Goal: Information Seeking & Learning: Check status

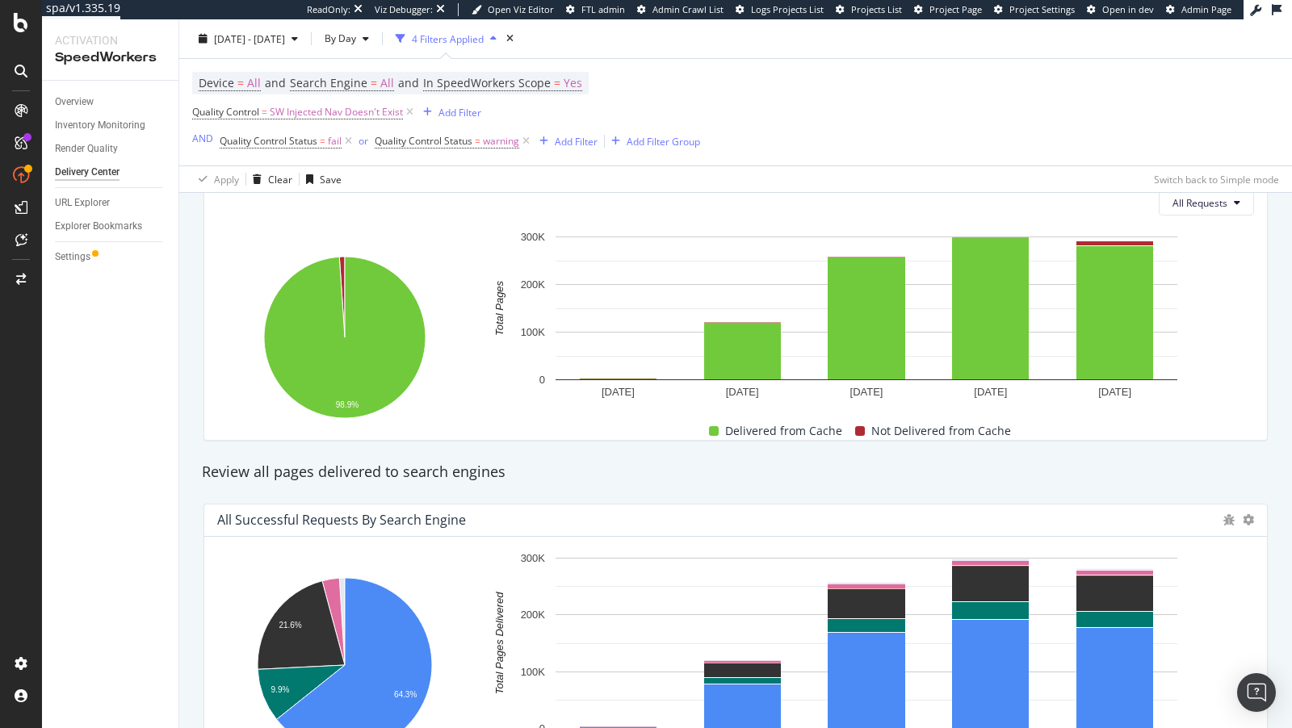
scroll to position [412, 0]
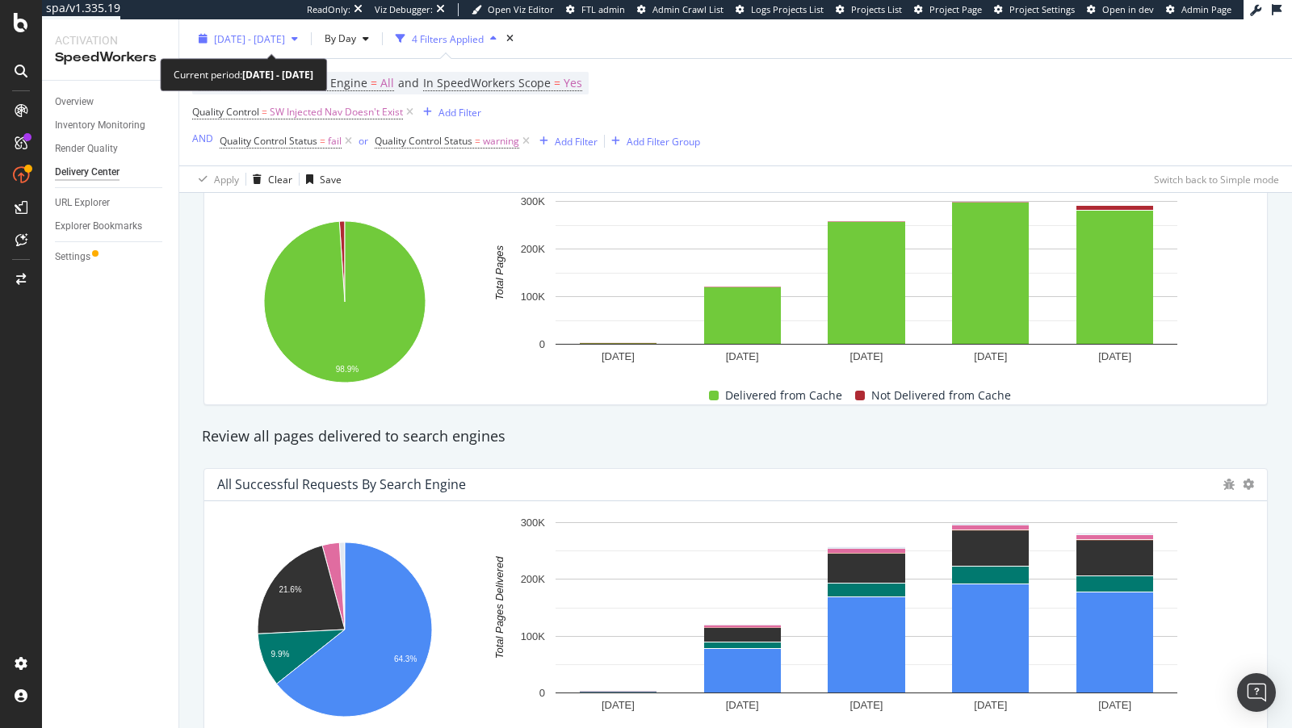
click at [285, 41] on span "[DATE] - [DATE]" at bounding box center [249, 38] width 71 height 14
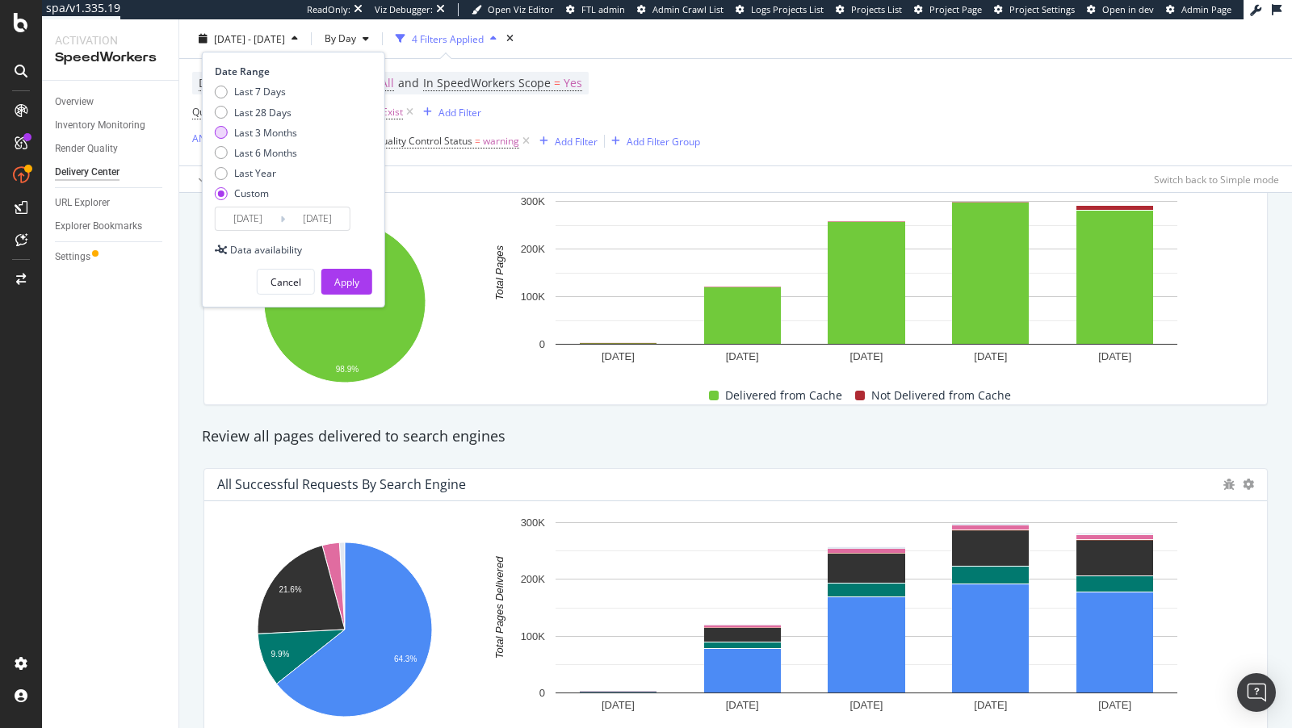
click at [271, 130] on div "Last 3 Months" at bounding box center [265, 132] width 63 height 14
type input "[DATE]"
click at [270, 106] on div "Last 28 Days" at bounding box center [262, 112] width 57 height 14
type input "[DATE]"
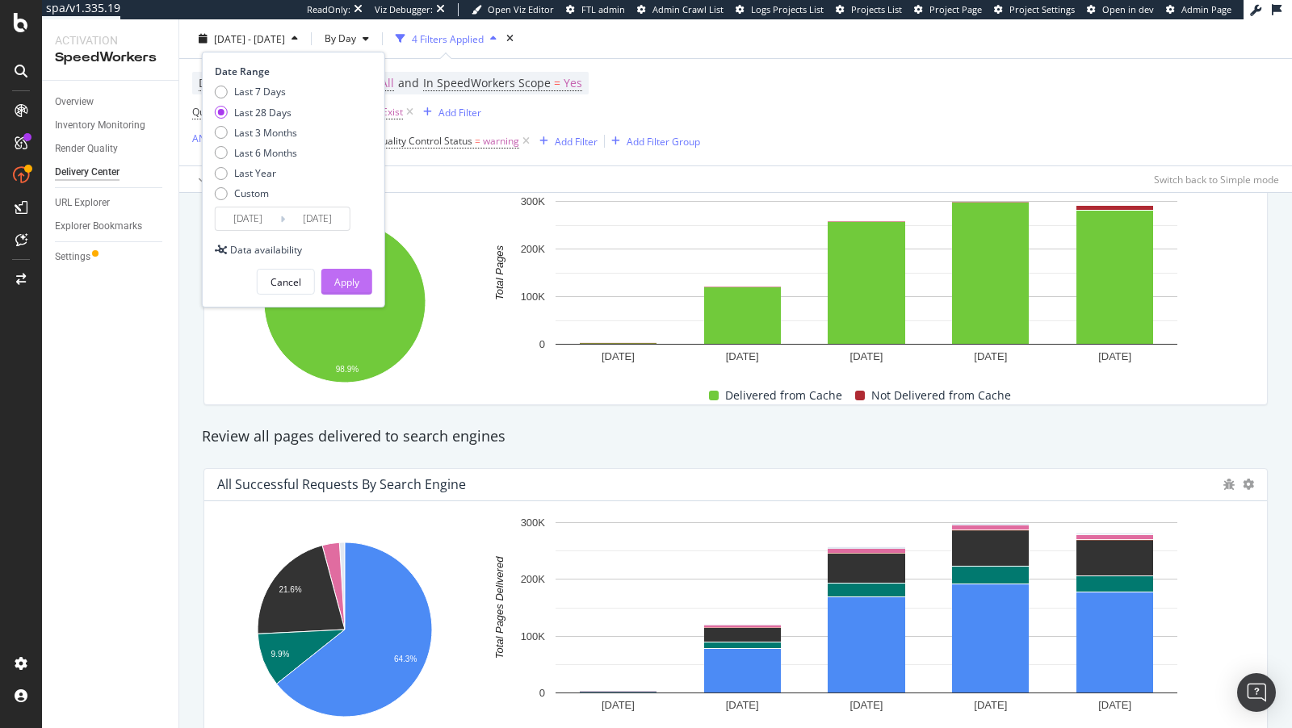
click at [337, 283] on div "Apply" at bounding box center [346, 282] width 25 height 14
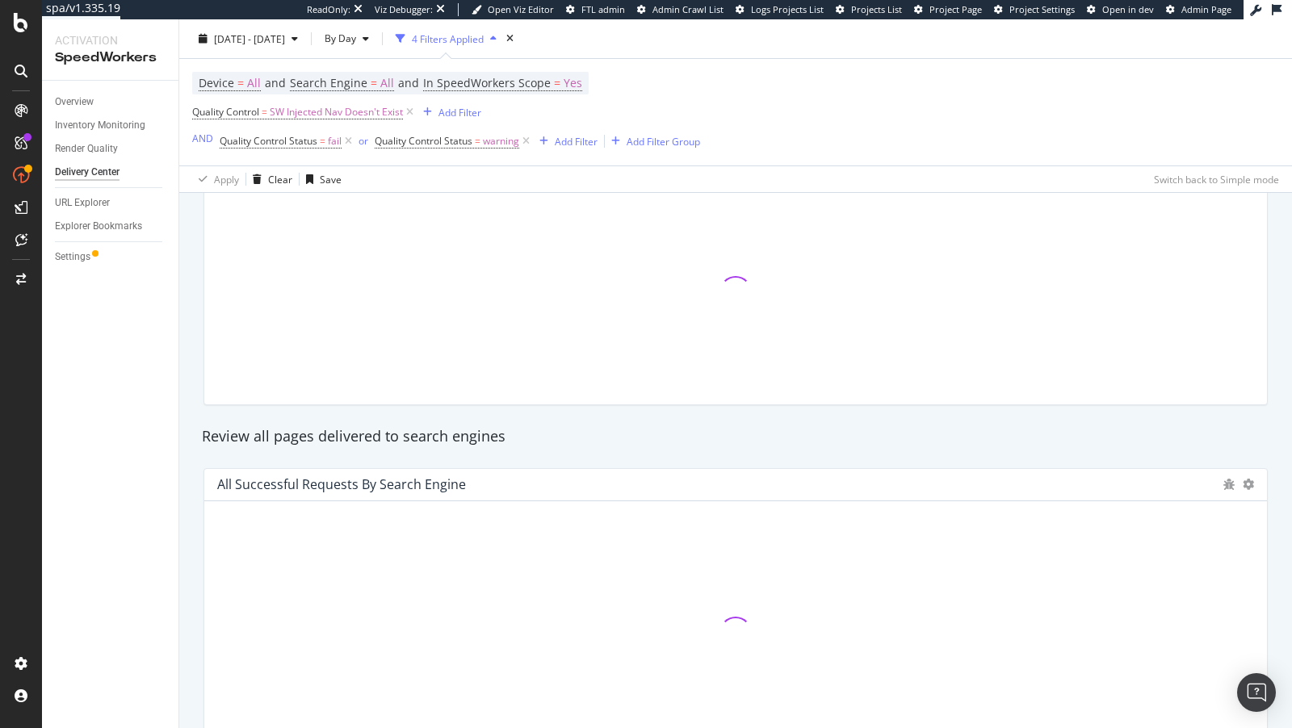
scroll to position [235, 0]
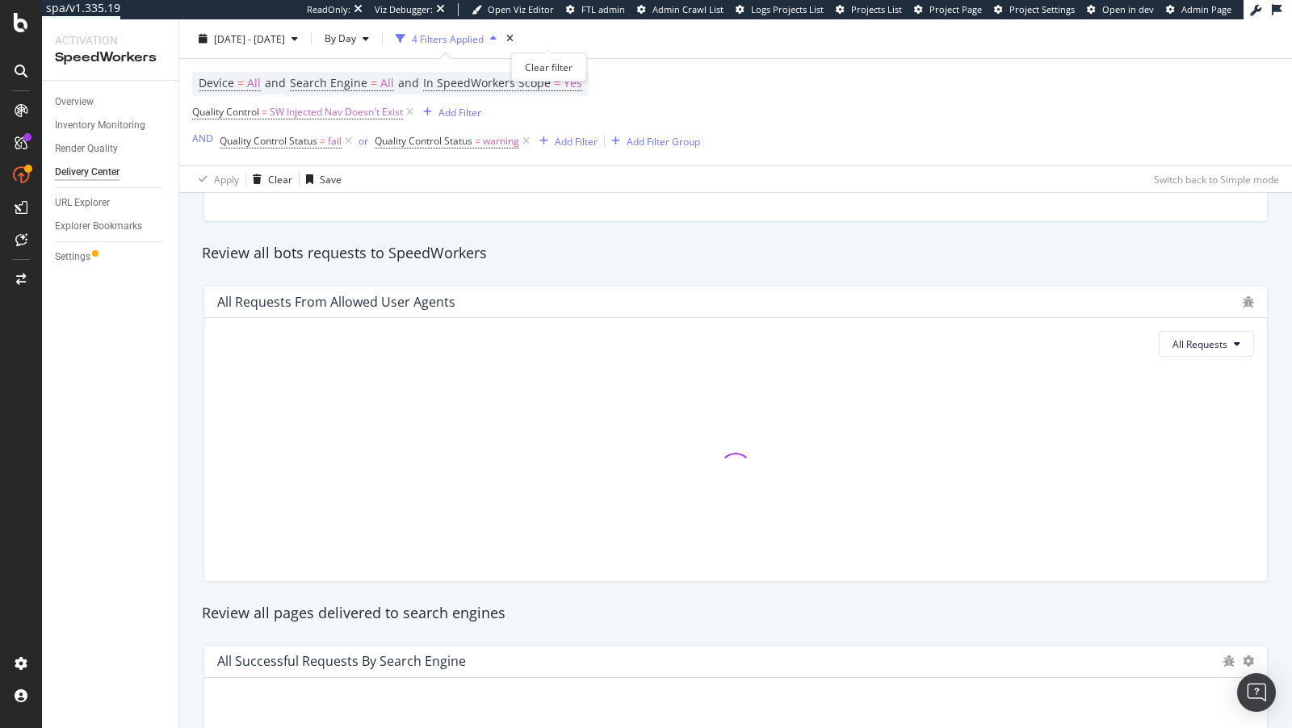
click at [517, 35] on div "times" at bounding box center [510, 39] width 14 height 16
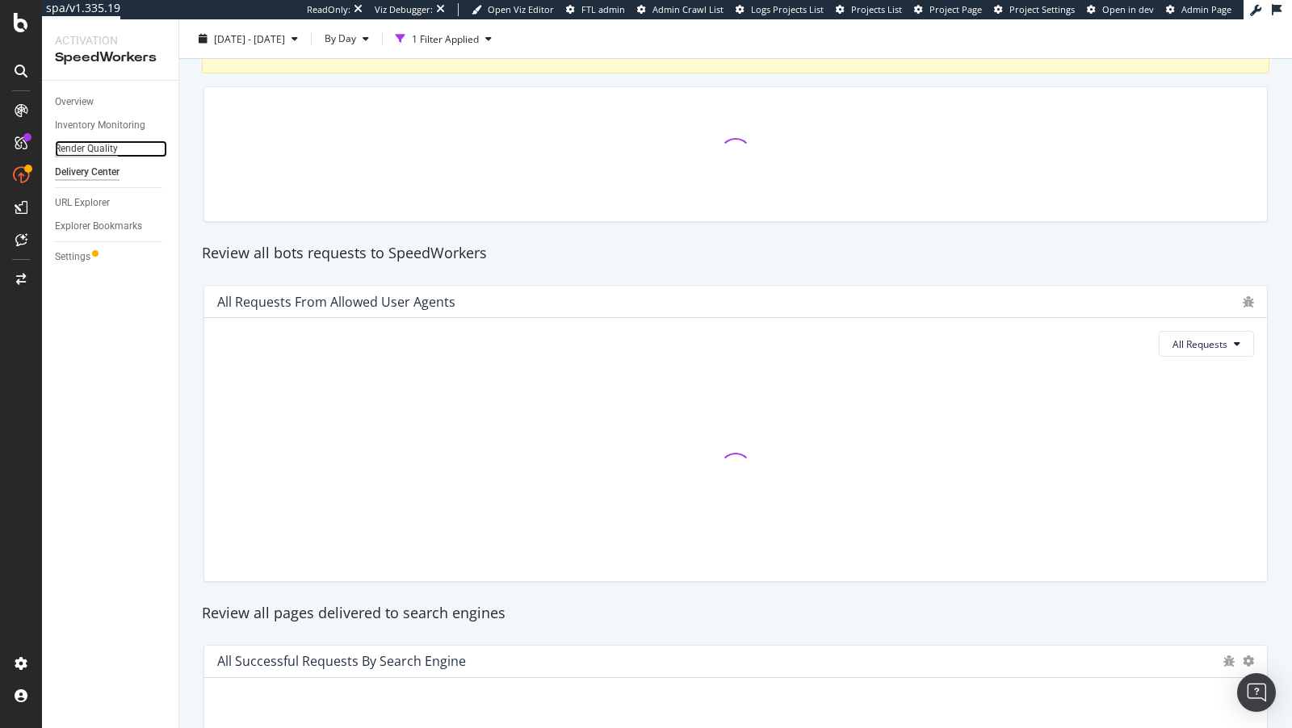
click at [85, 144] on div "Render Quality" at bounding box center [86, 148] width 63 height 17
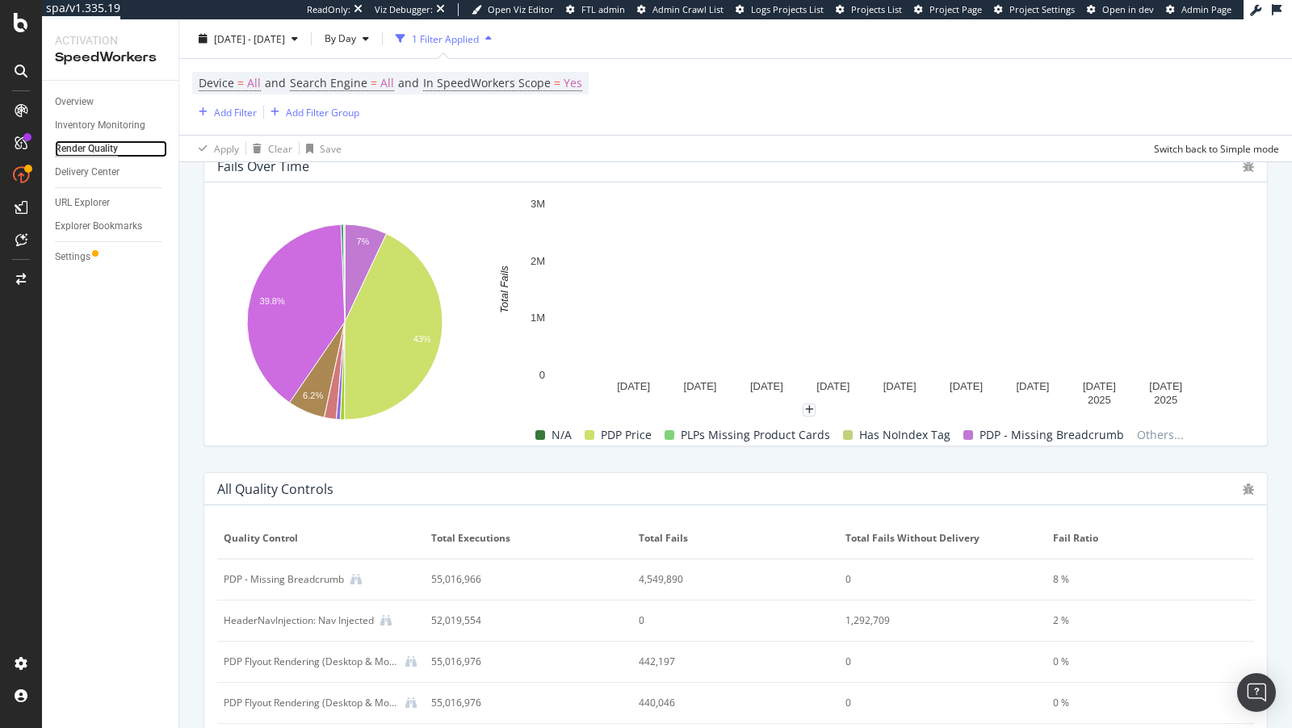
scroll to position [610, 0]
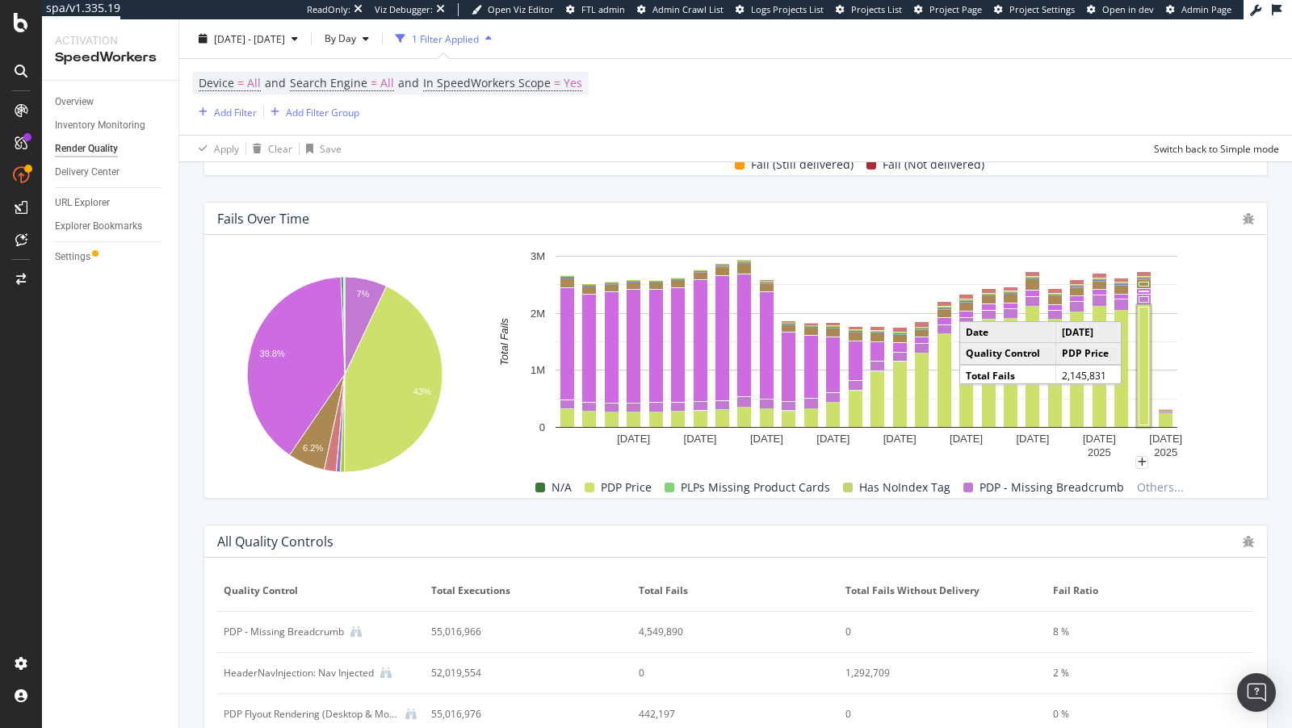
click at [1141, 334] on rect "A chart." at bounding box center [1144, 367] width 10 height 118
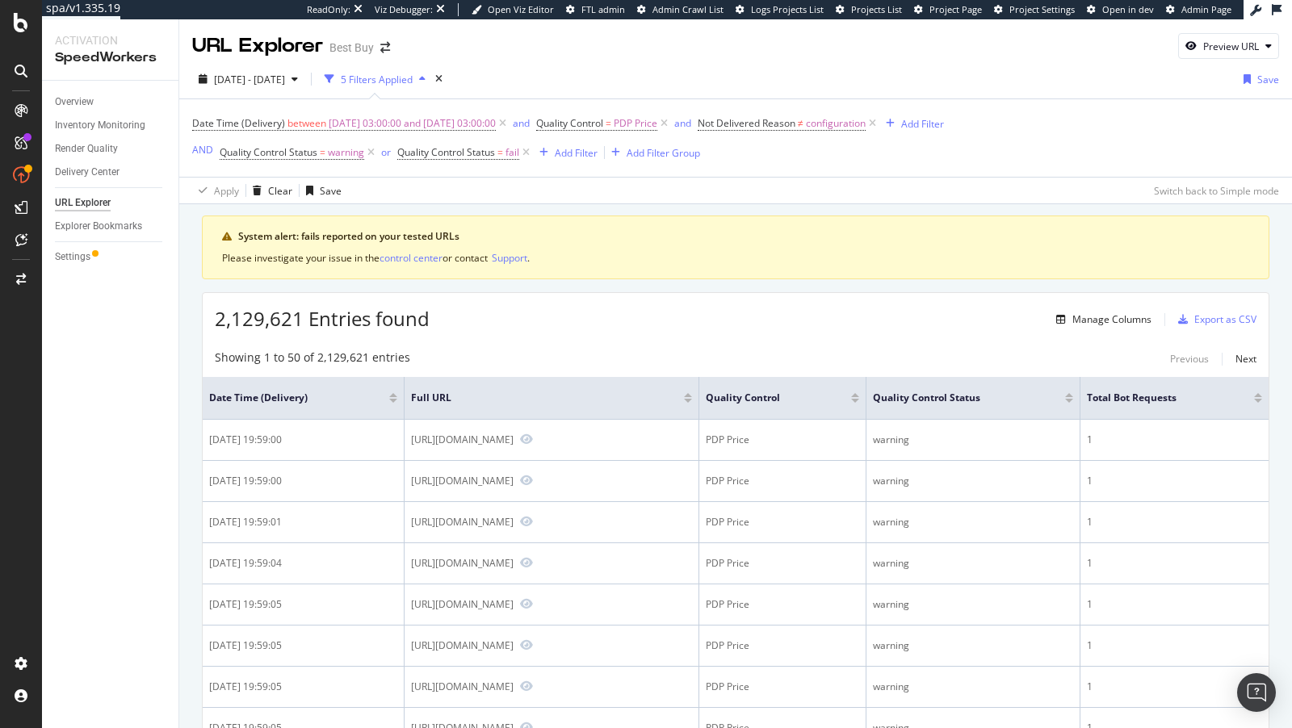
scroll to position [237, 0]
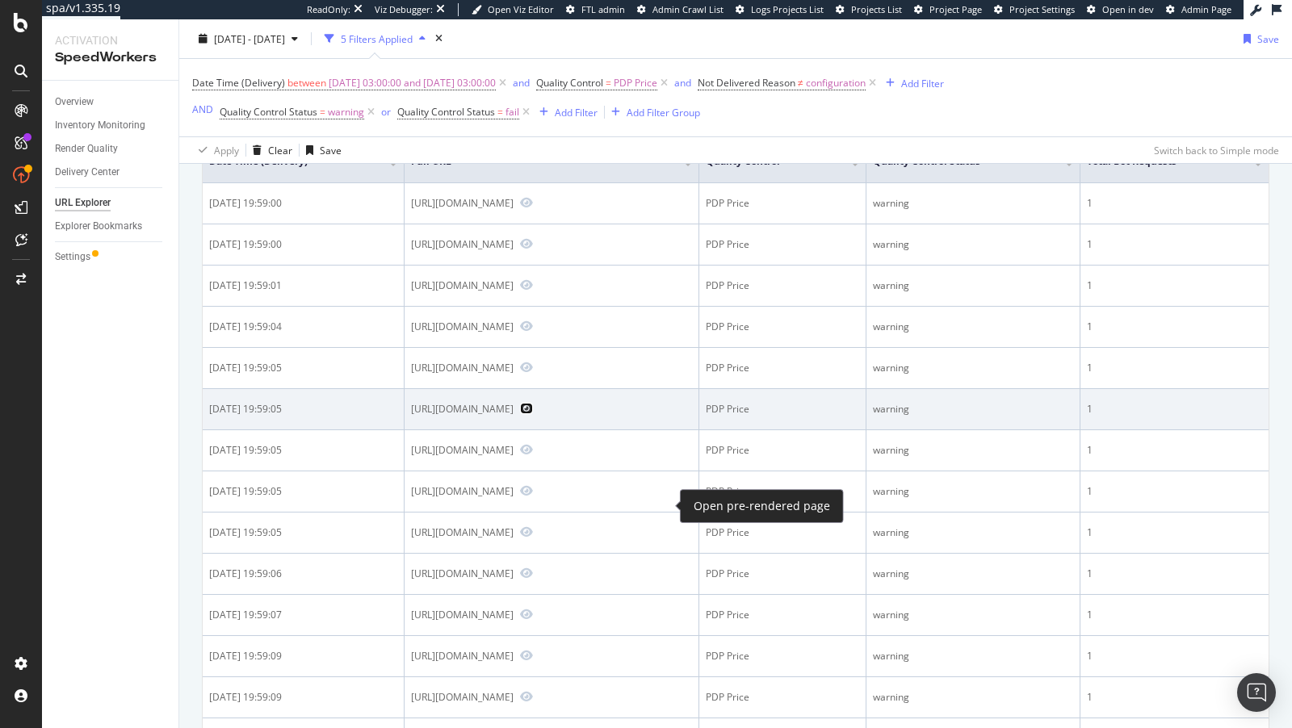
click at [533, 414] on icon "Preview https://www.bestbuy.com/site/insta360-x3-5-7k-360-degree-action-camera-…" at bounding box center [526, 408] width 13 height 11
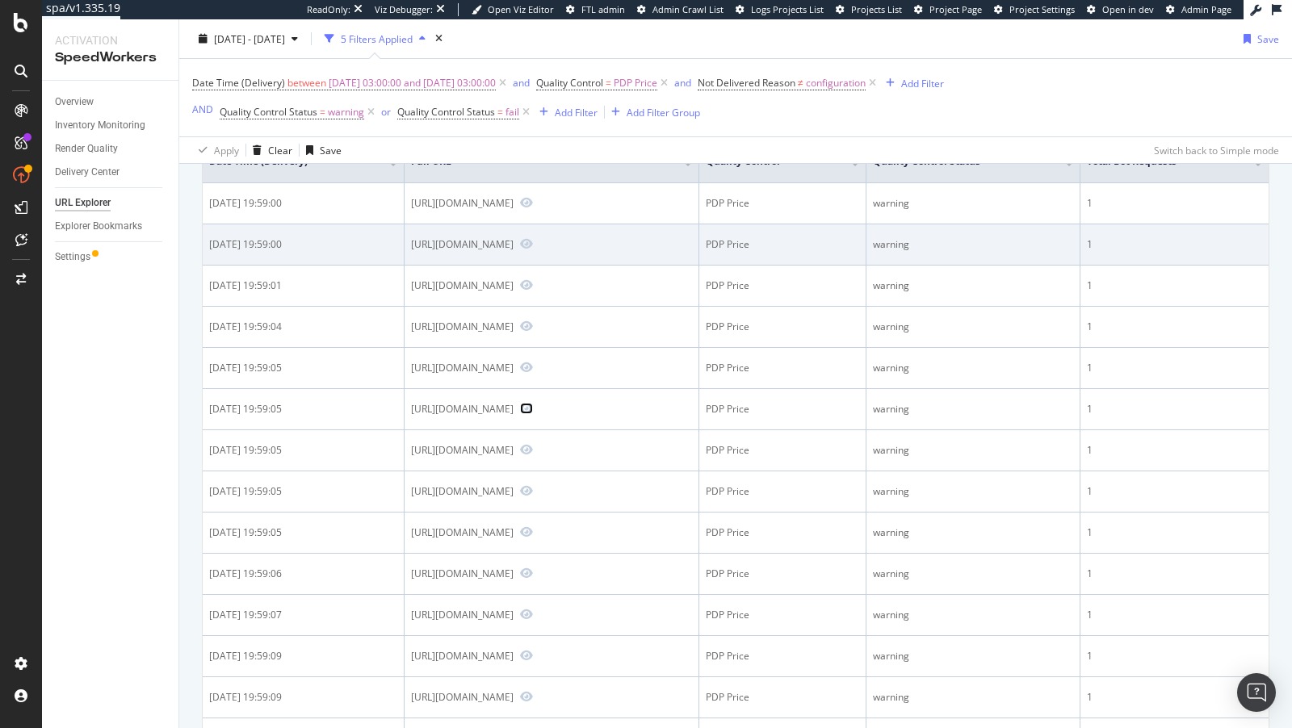
scroll to position [0, 0]
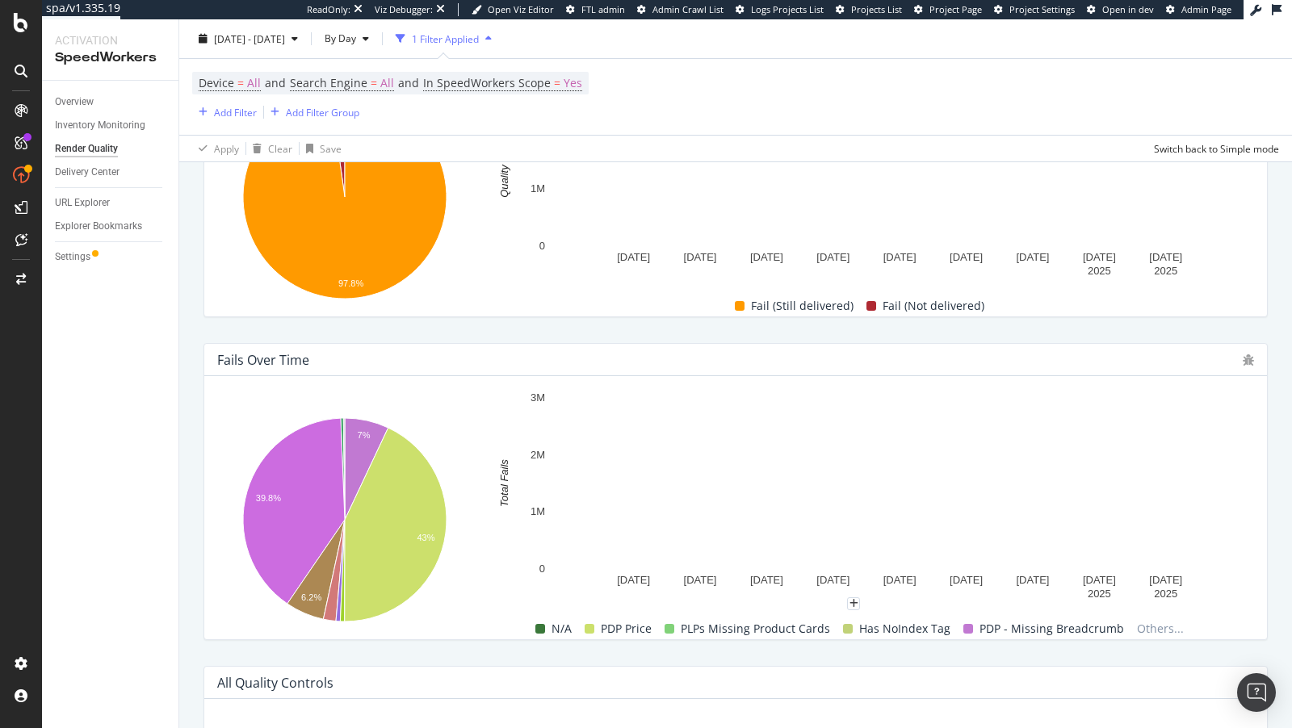
scroll to position [304, 0]
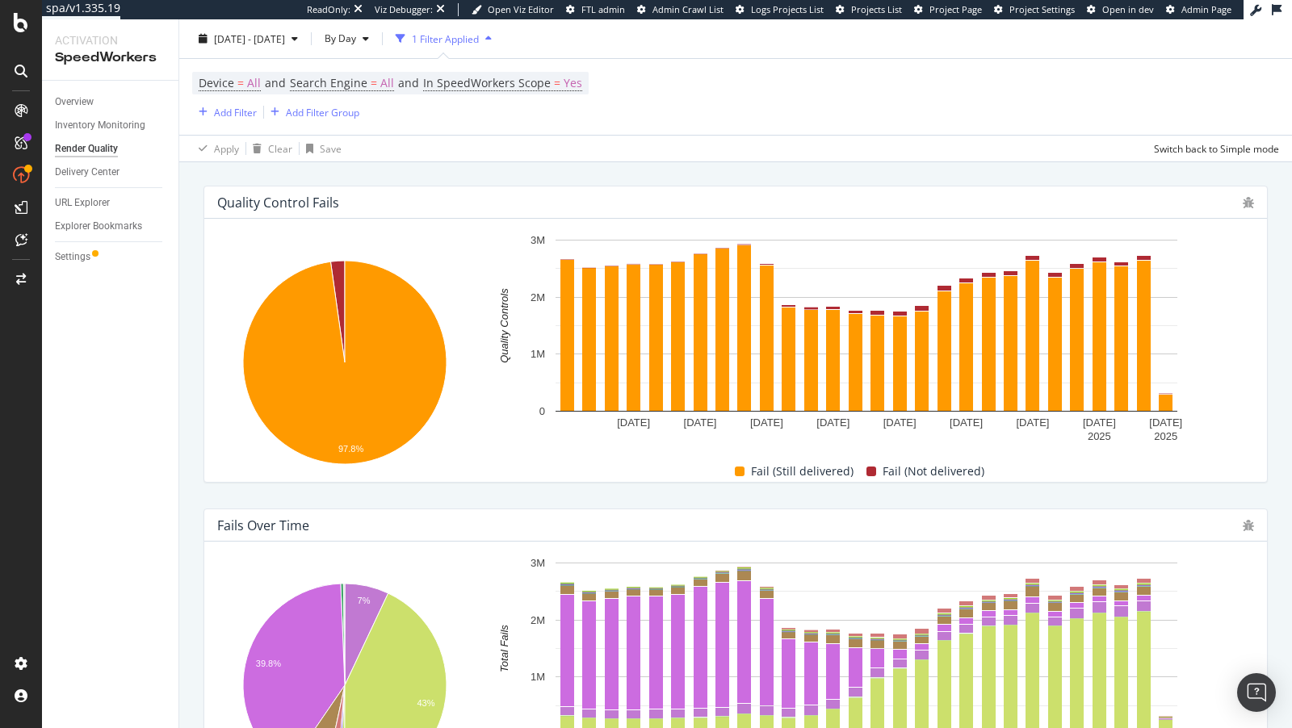
click at [204, 126] on div "Device = All and Search Engine = All and In SpeedWorkers Scope = Yes Add Filter…" at bounding box center [735, 97] width 1087 height 76
click at [240, 107] on div "Add Filter" at bounding box center [235, 112] width 43 height 14
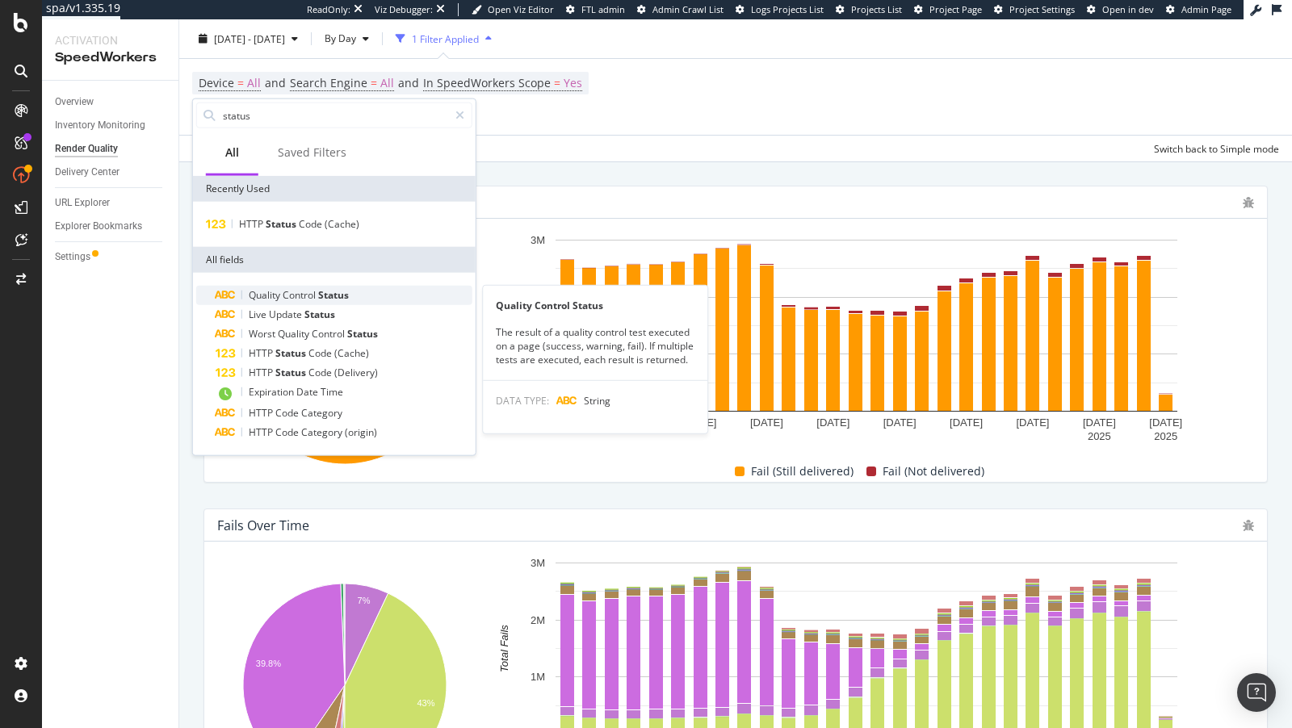
type input "status"
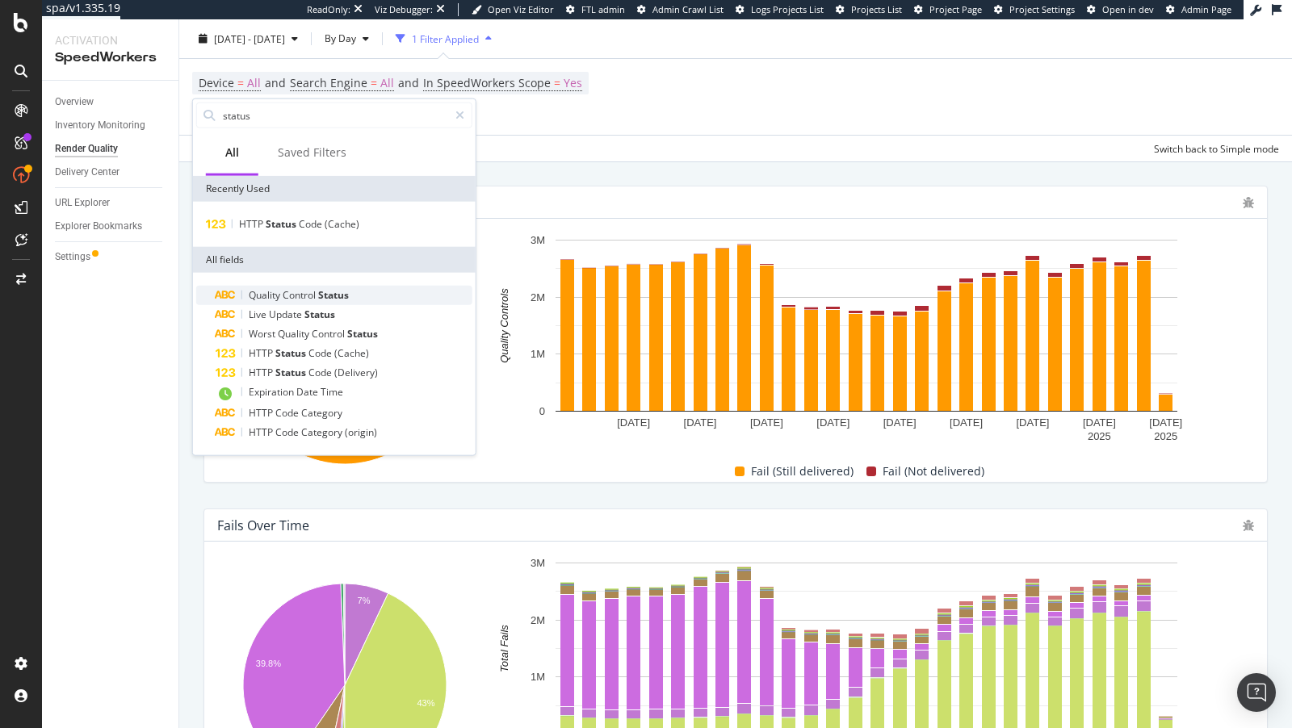
click at [333, 295] on span "Status" at bounding box center [333, 295] width 31 height 14
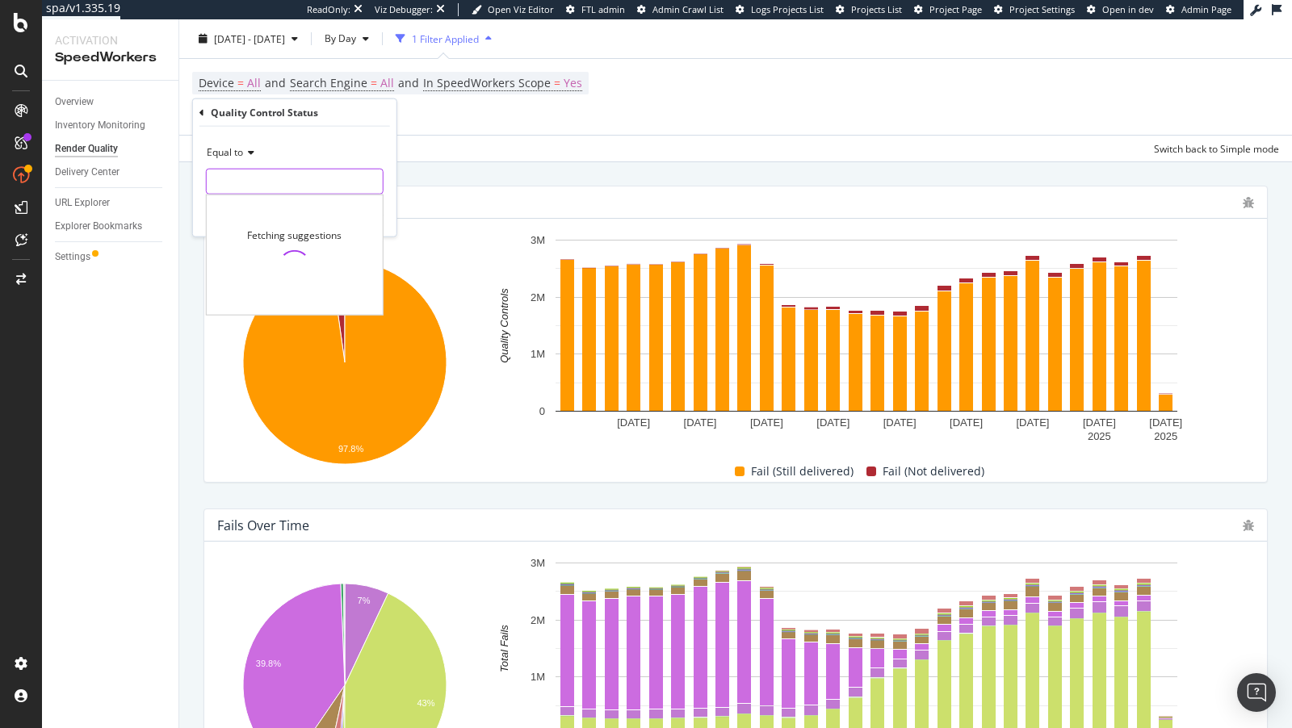
click at [253, 185] on input "text" at bounding box center [295, 182] width 176 height 26
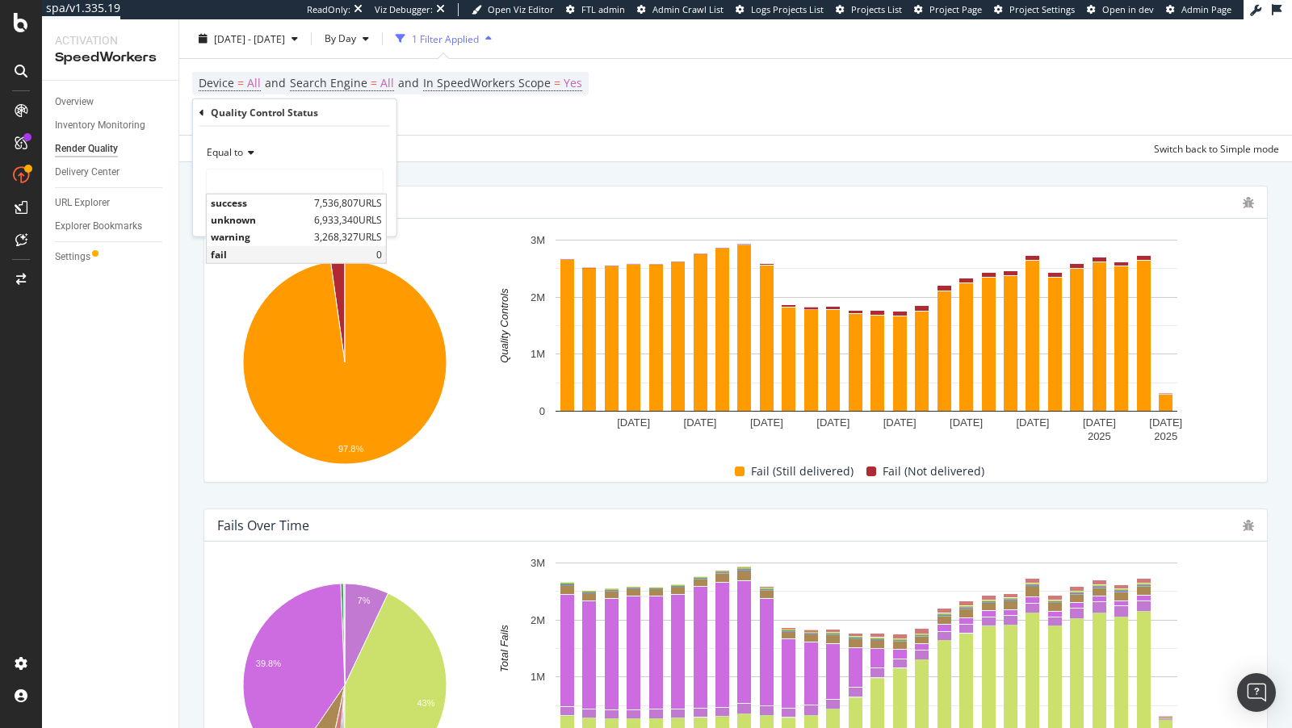
click at [270, 245] on div "fail 0" at bounding box center [296, 253] width 179 height 17
type input "fail"
click at [367, 208] on div "Apply" at bounding box center [370, 215] width 25 height 14
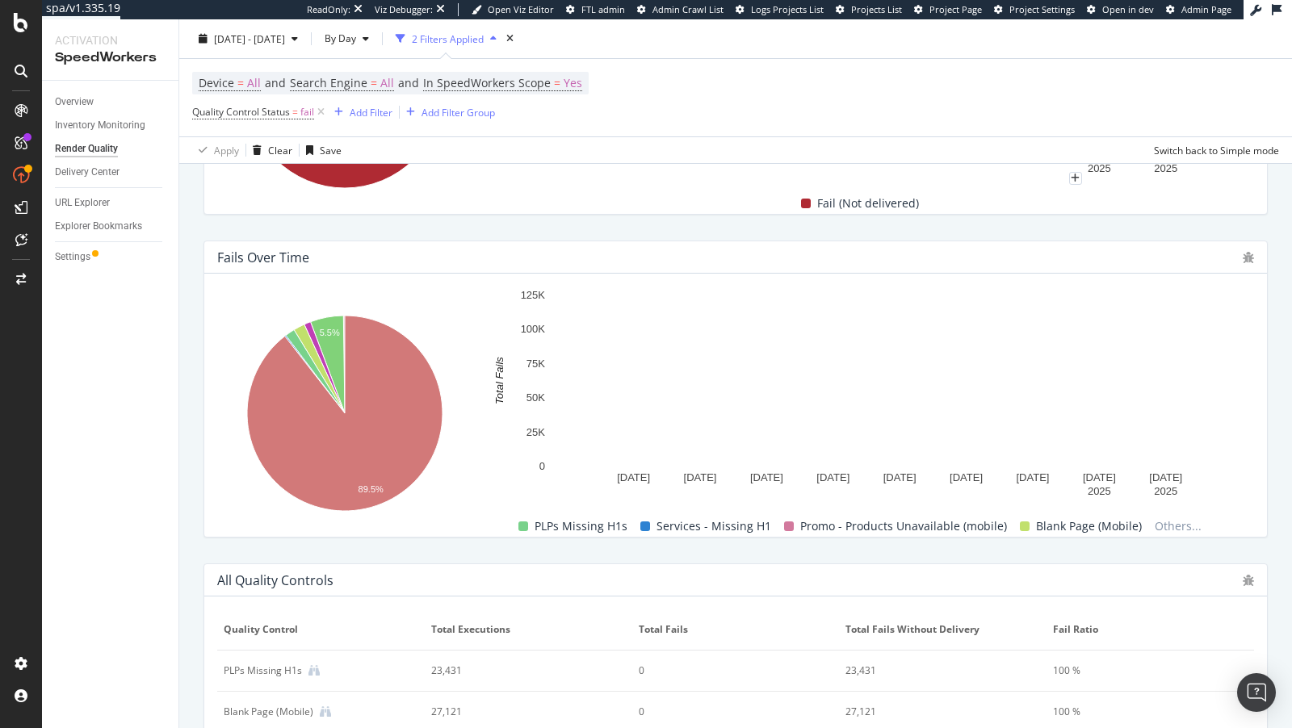
scroll to position [639, 0]
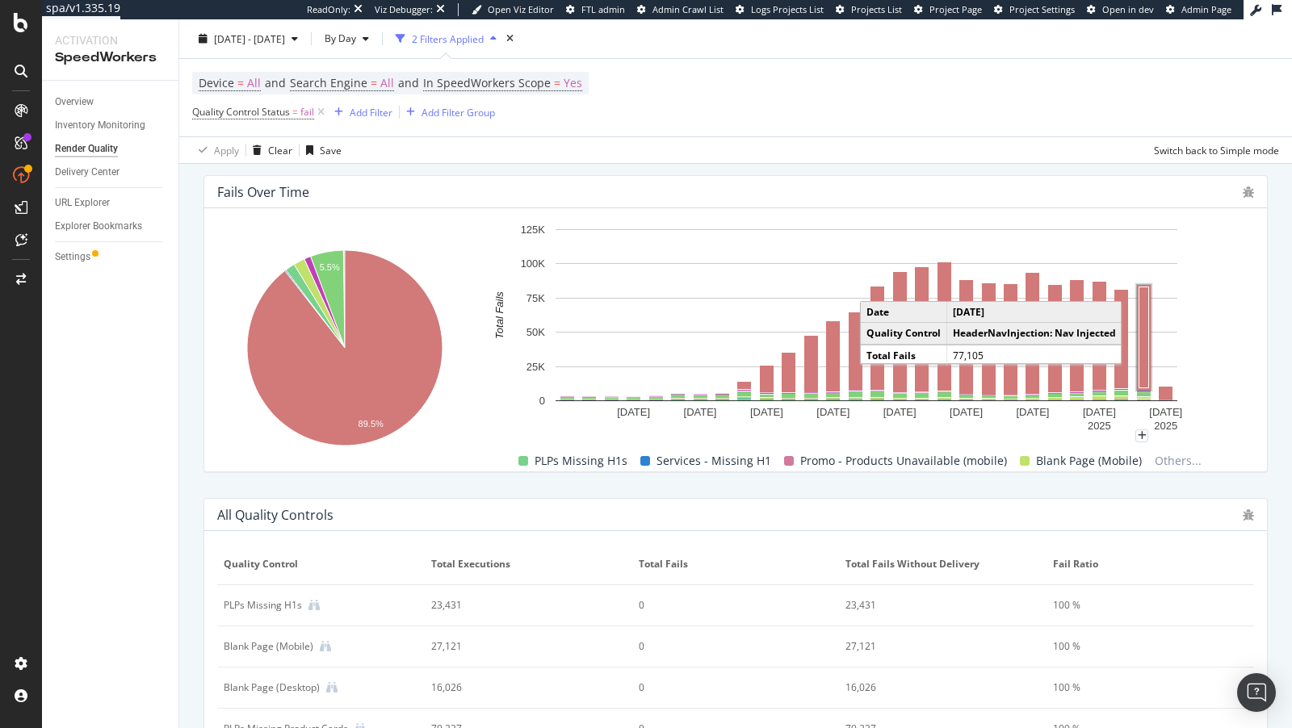
click at [1139, 350] on rect "A chart." at bounding box center [1144, 337] width 10 height 101
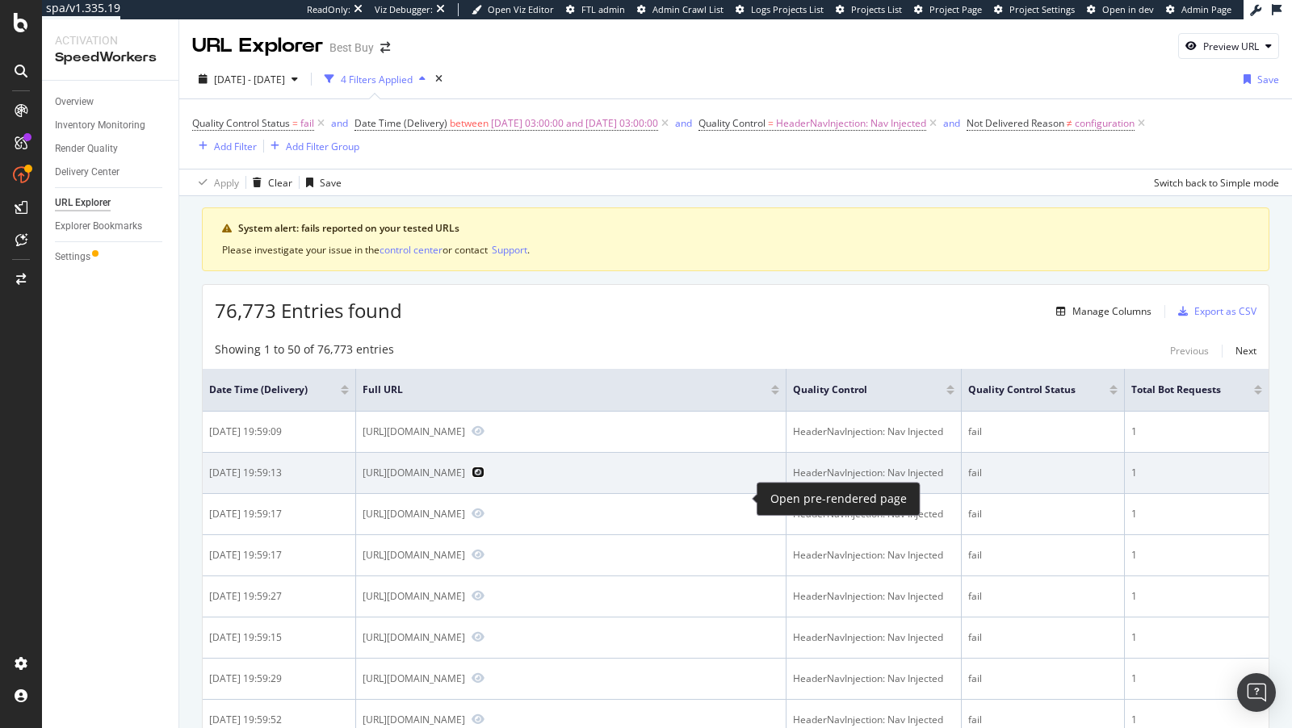
click at [484, 478] on icon "Preview https://www.bestbuy.com/site/tp-link-axe5400-wi-fi-6e-high-gain-wireles…" at bounding box center [477, 472] width 13 height 11
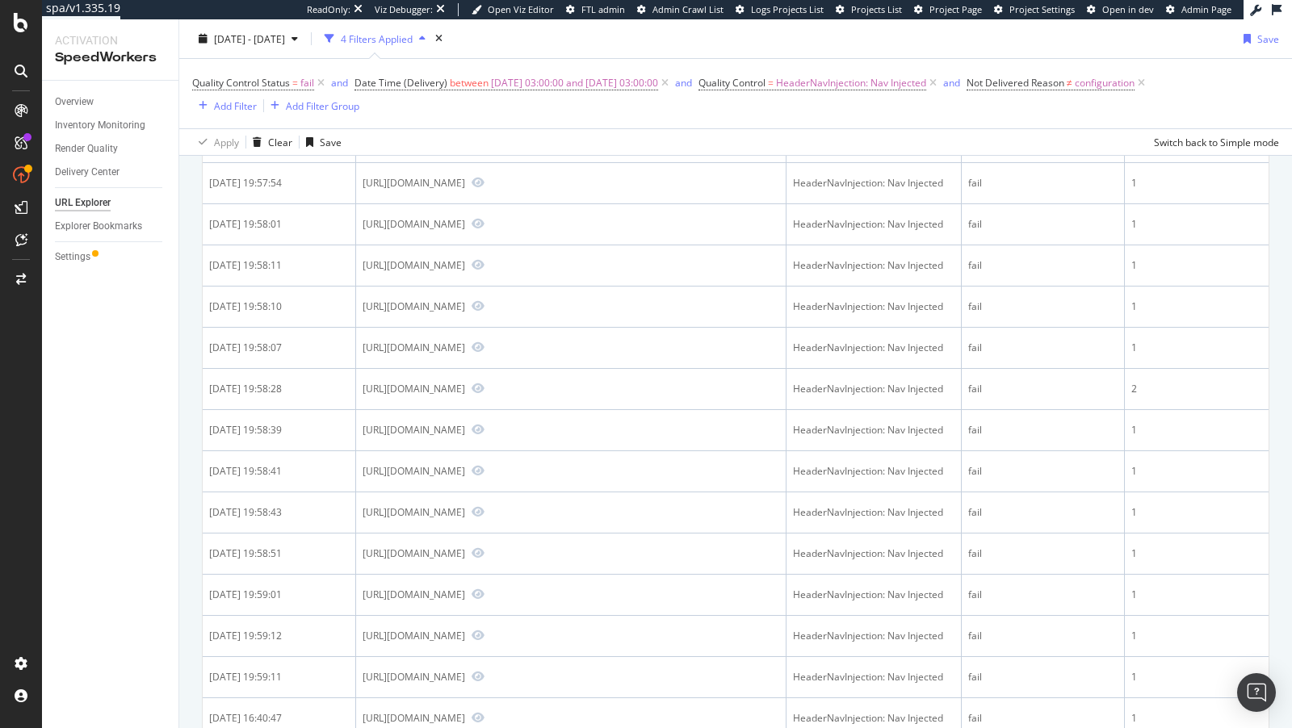
scroll to position [1380, 0]
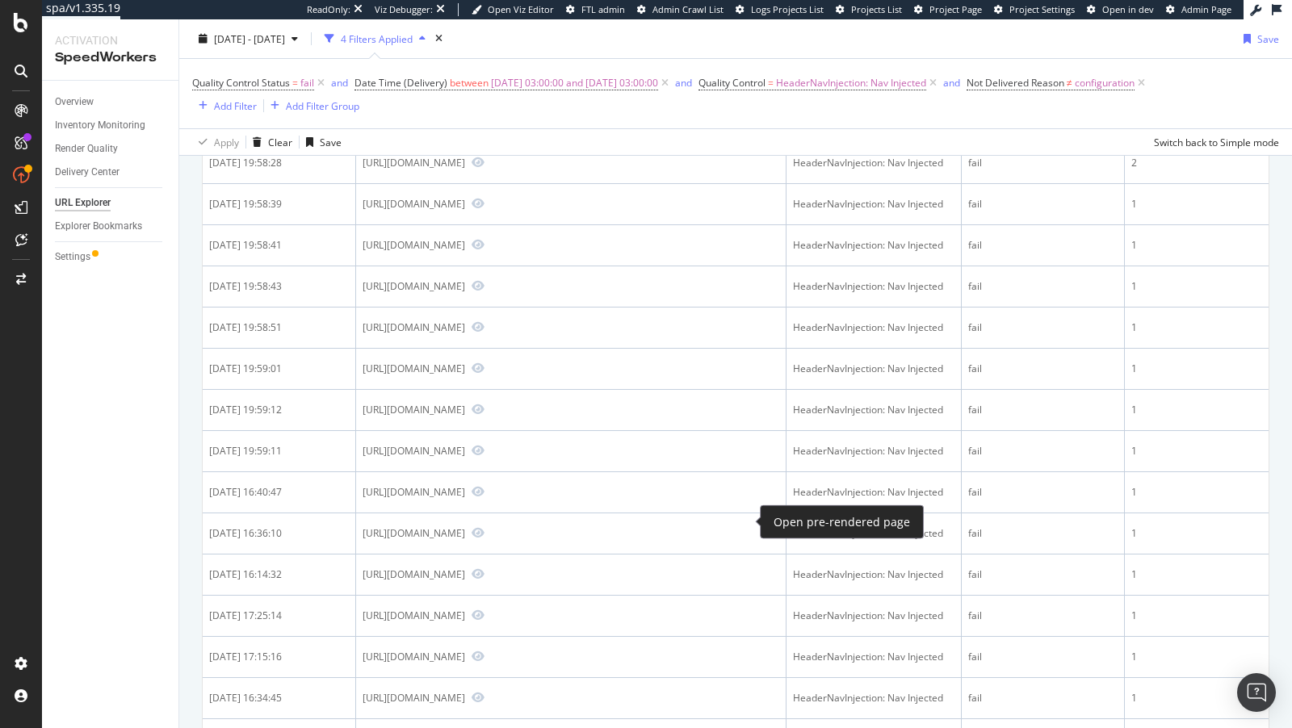
click at [484, 44] on icon "Preview https://www.bestbuy.com/site/blink-add-on-outdoor-4-wireless-1080p-secu…" at bounding box center [477, 38] width 13 height 11
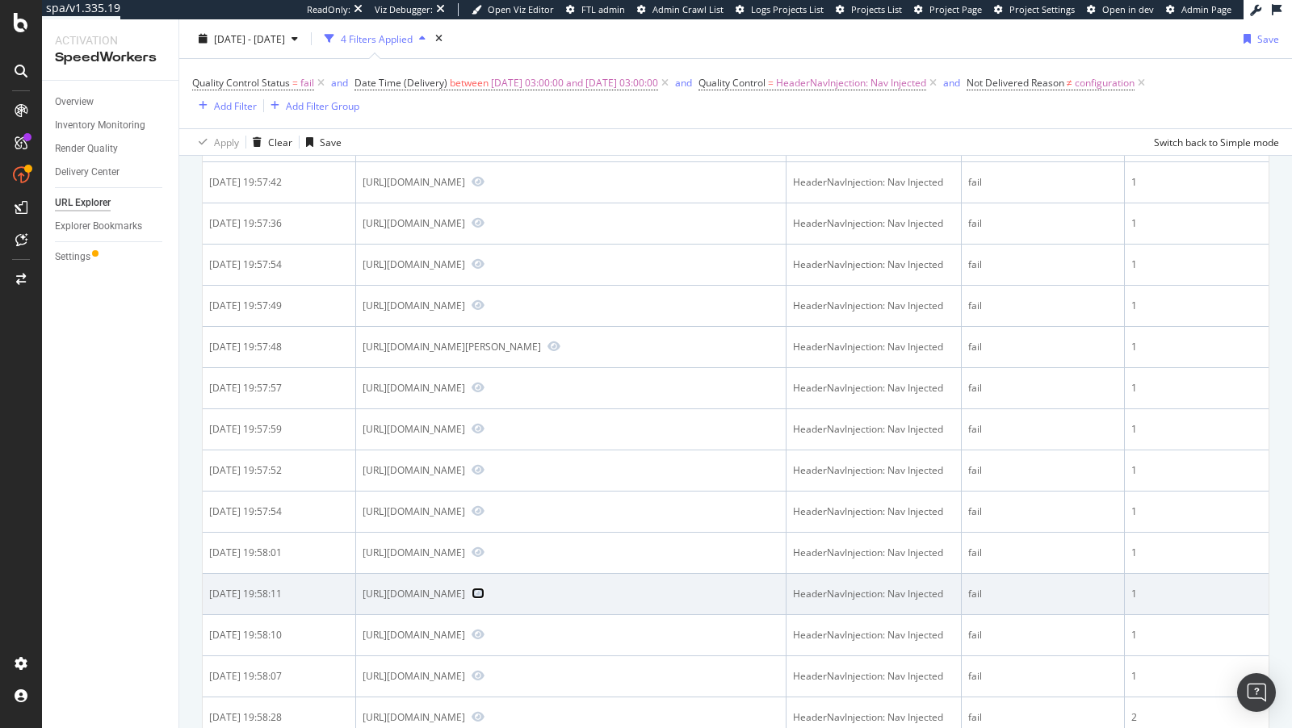
scroll to position [803, 0]
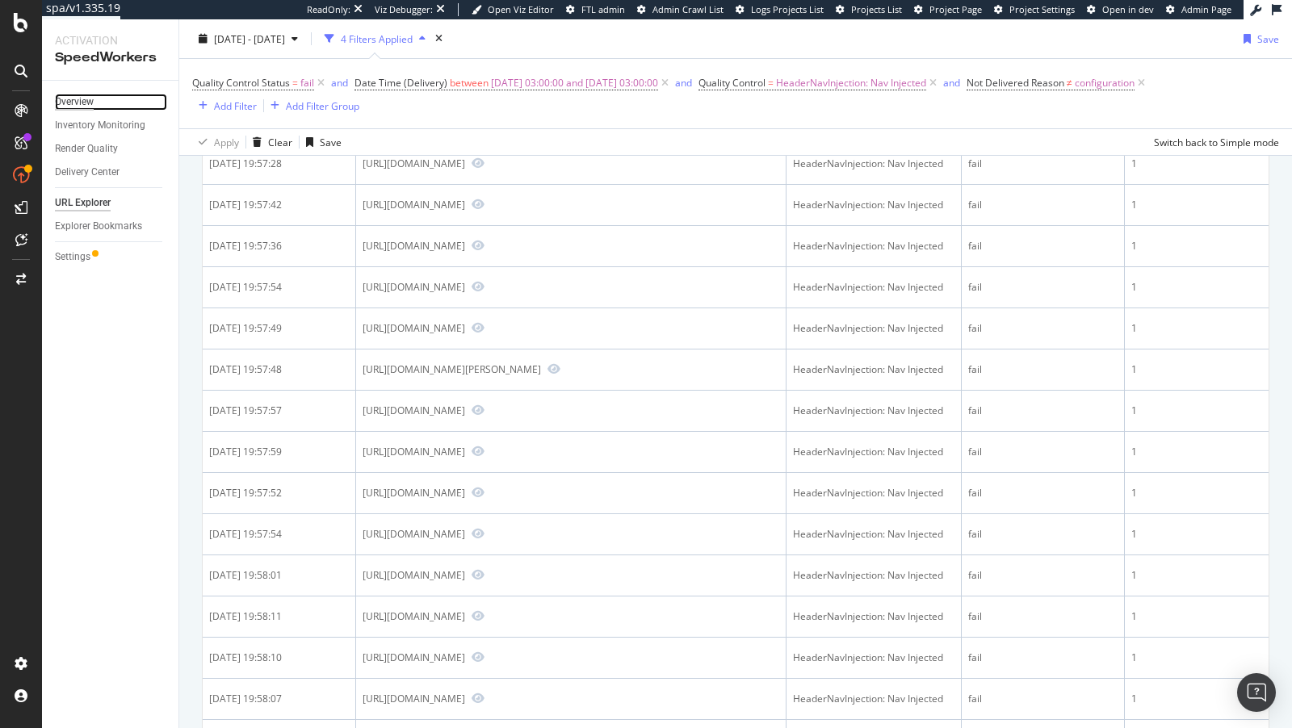
click at [86, 107] on div "Overview" at bounding box center [74, 102] width 39 height 17
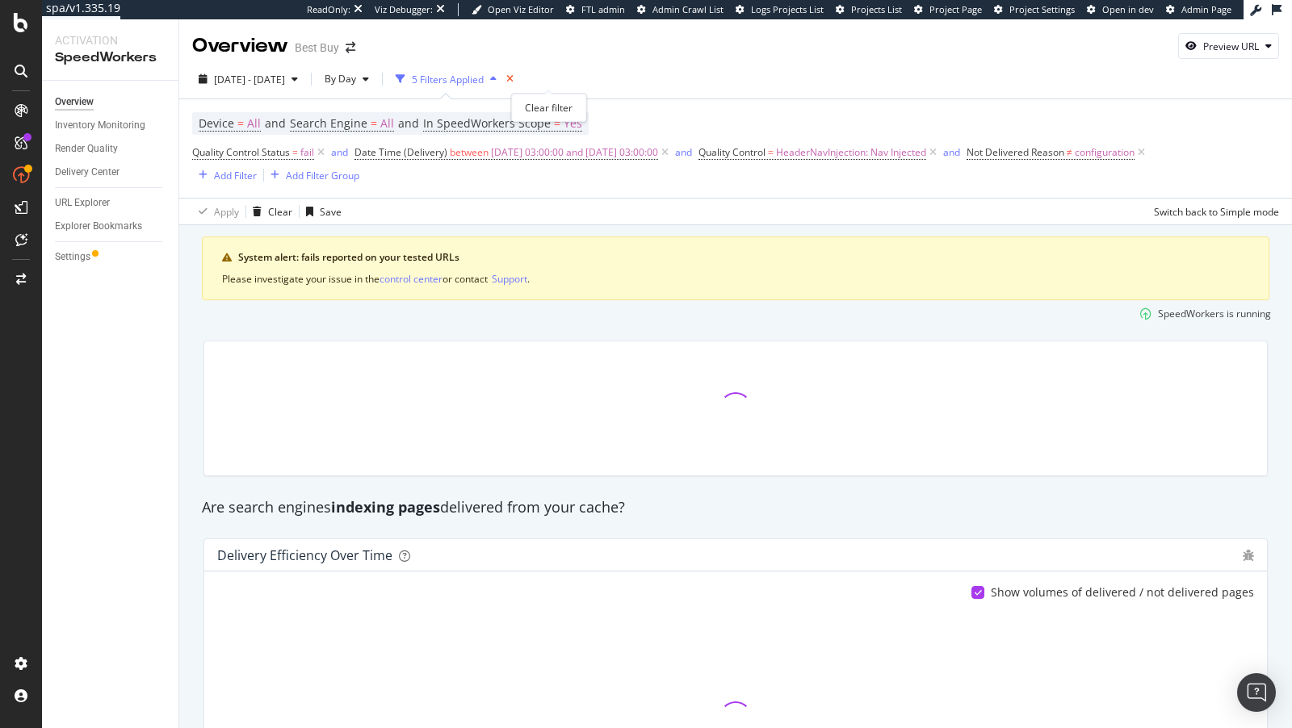
click at [513, 74] on icon "times" at bounding box center [509, 79] width 7 height 10
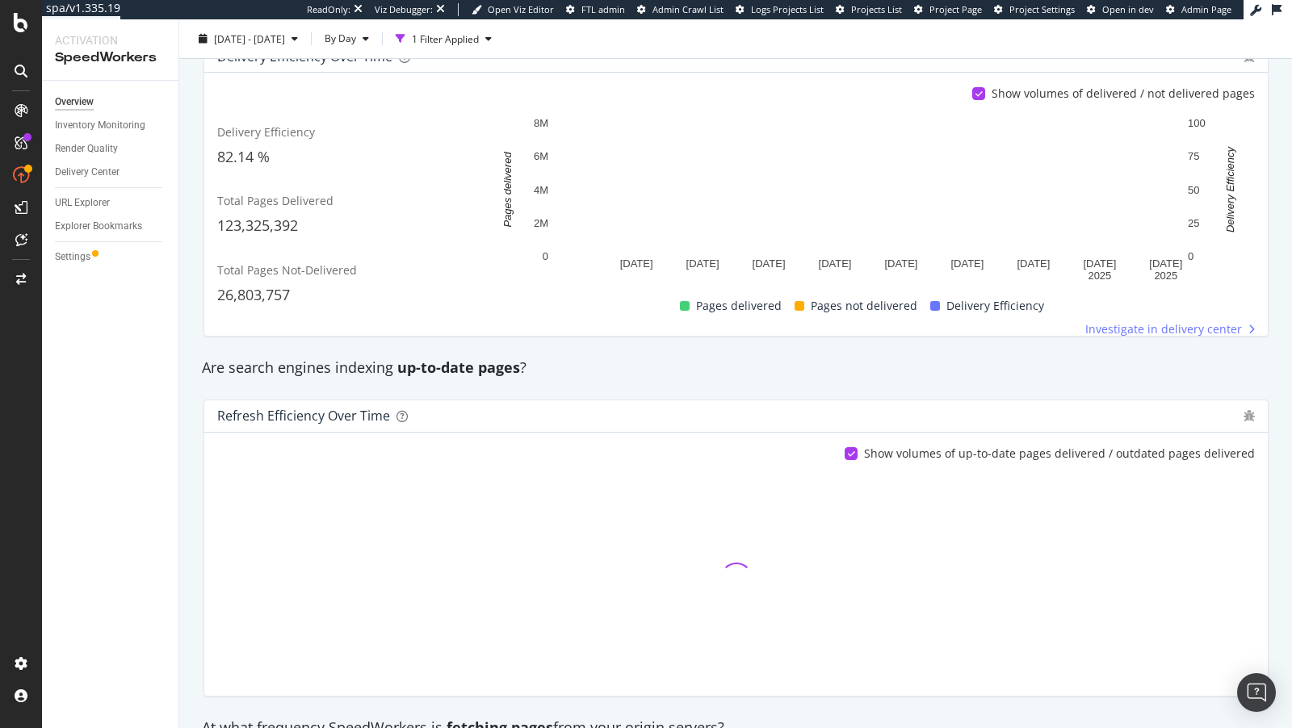
scroll to position [179, 0]
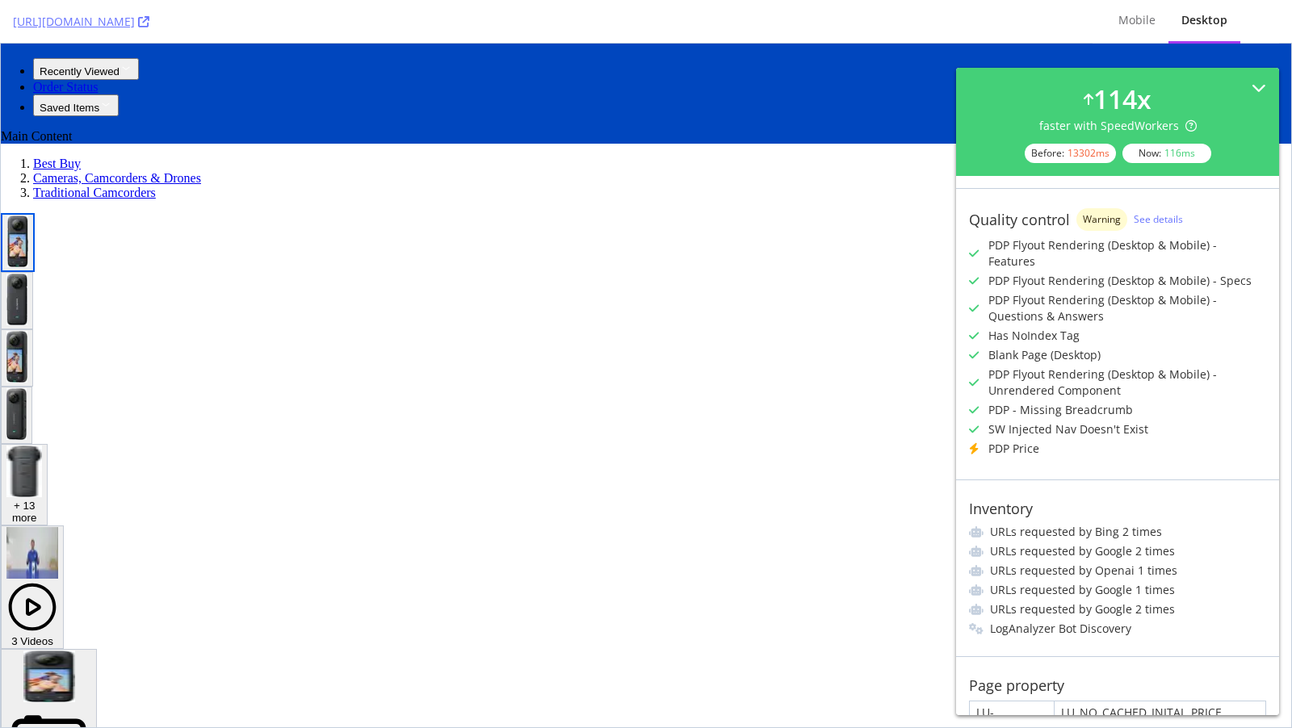
scroll to position [293, 0]
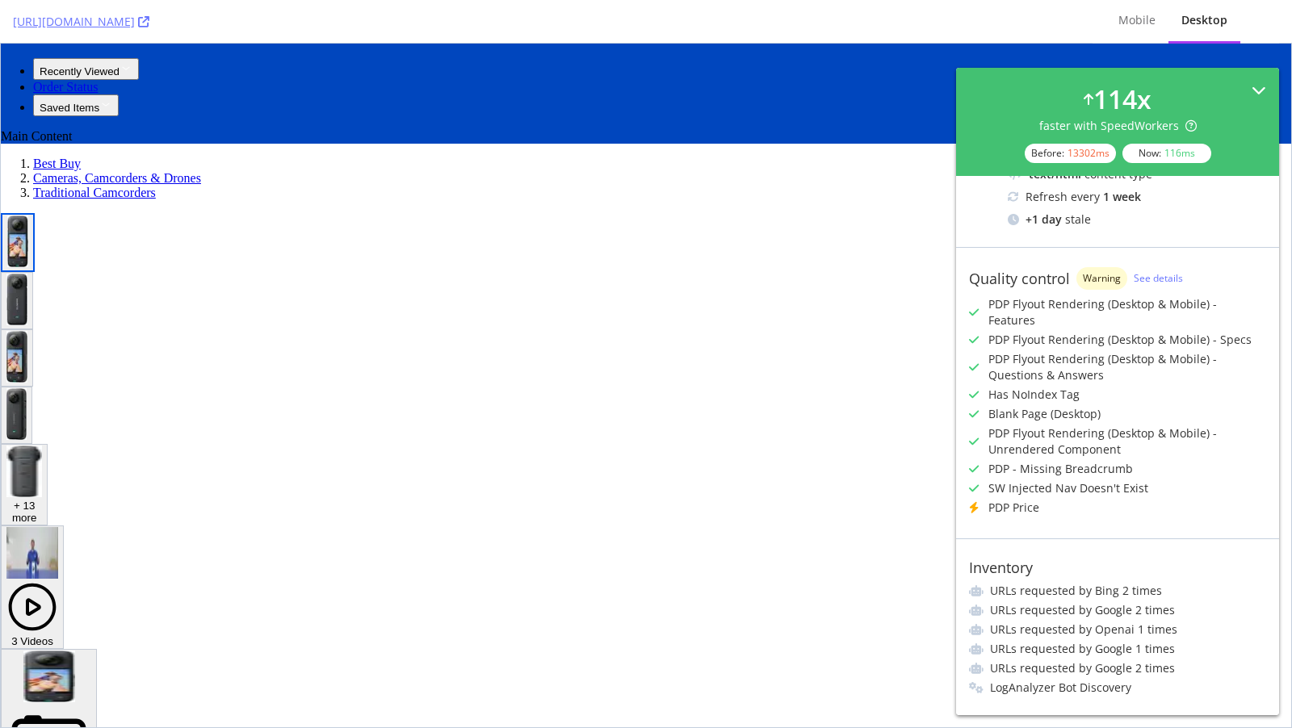
click at [1257, 94] on icon at bounding box center [1258, 90] width 15 height 15
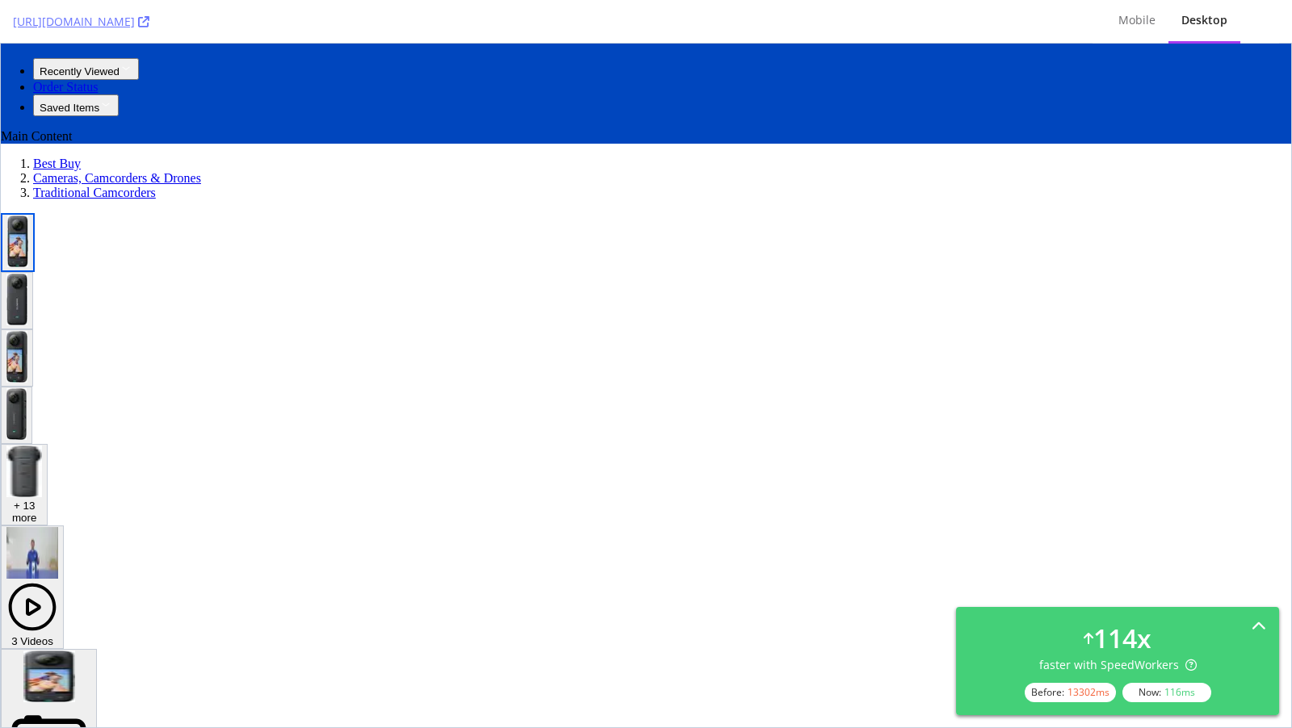
scroll to position [0, 0]
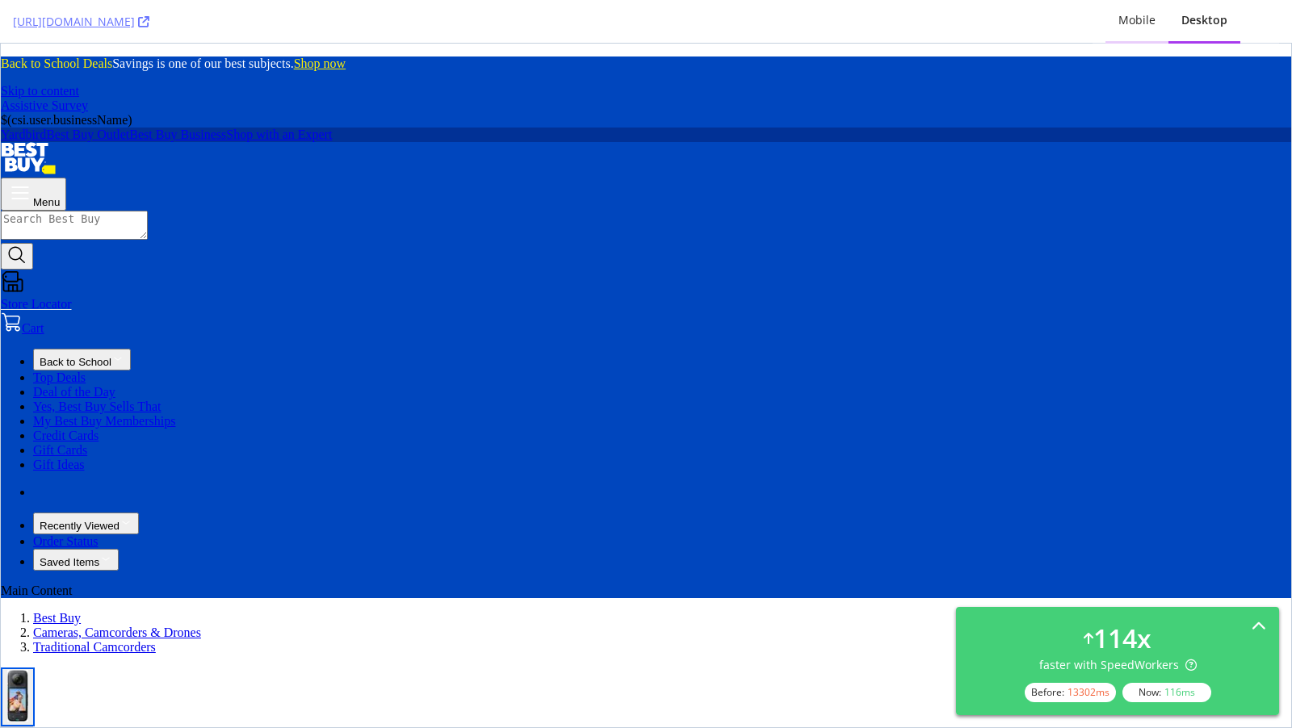
click at [1146, 16] on div "Mobile" at bounding box center [1136, 20] width 37 height 16
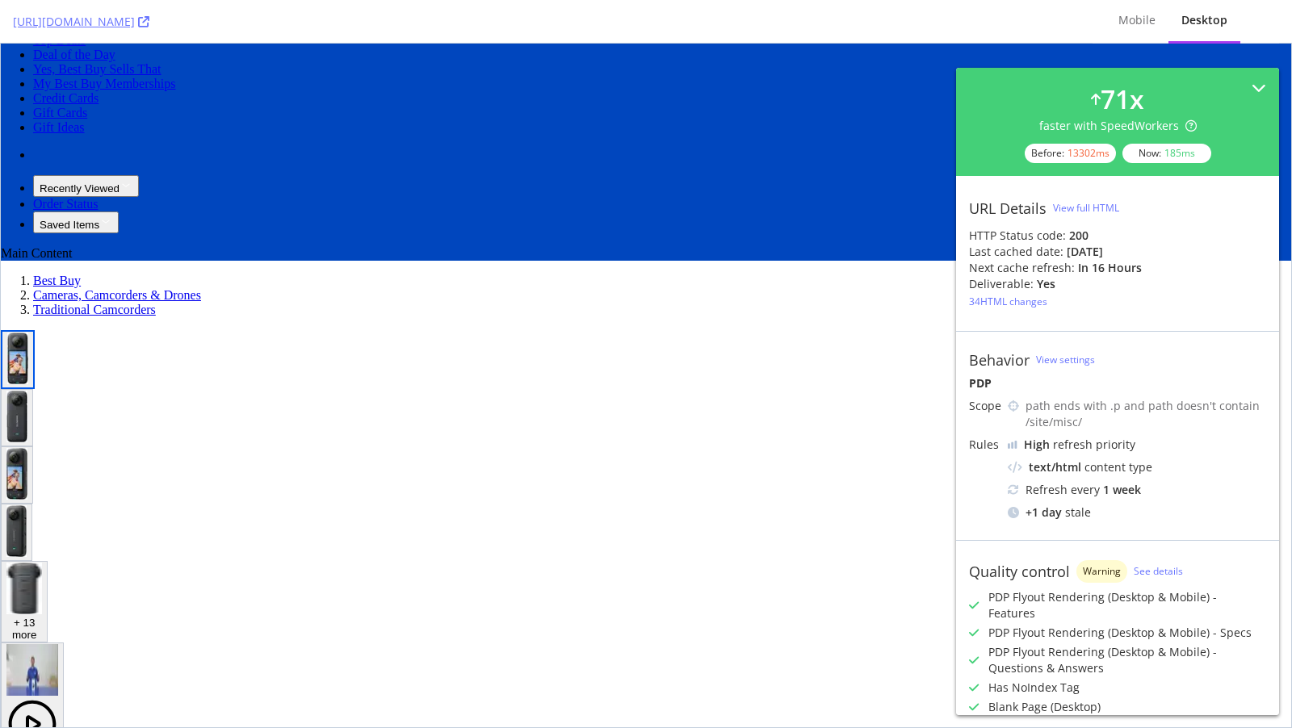
scroll to position [523, 0]
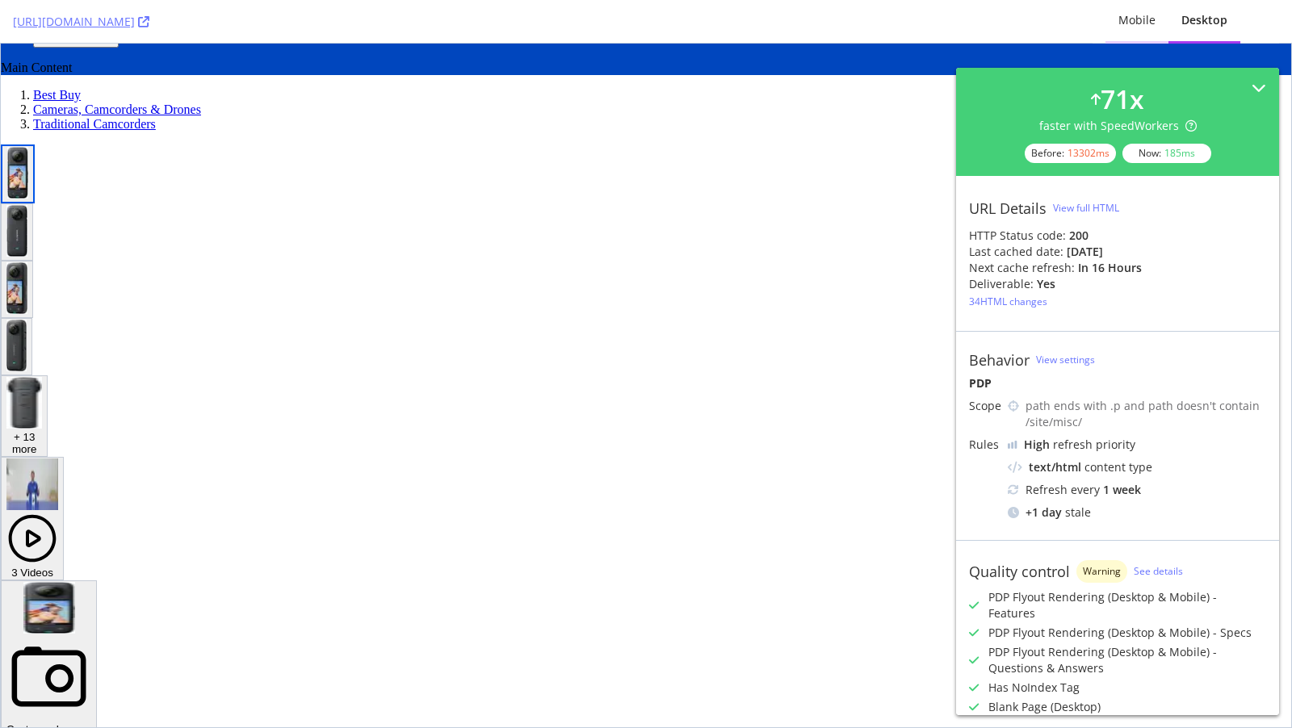
click at [1165, 6] on div "Mobile" at bounding box center [1136, 21] width 63 height 44
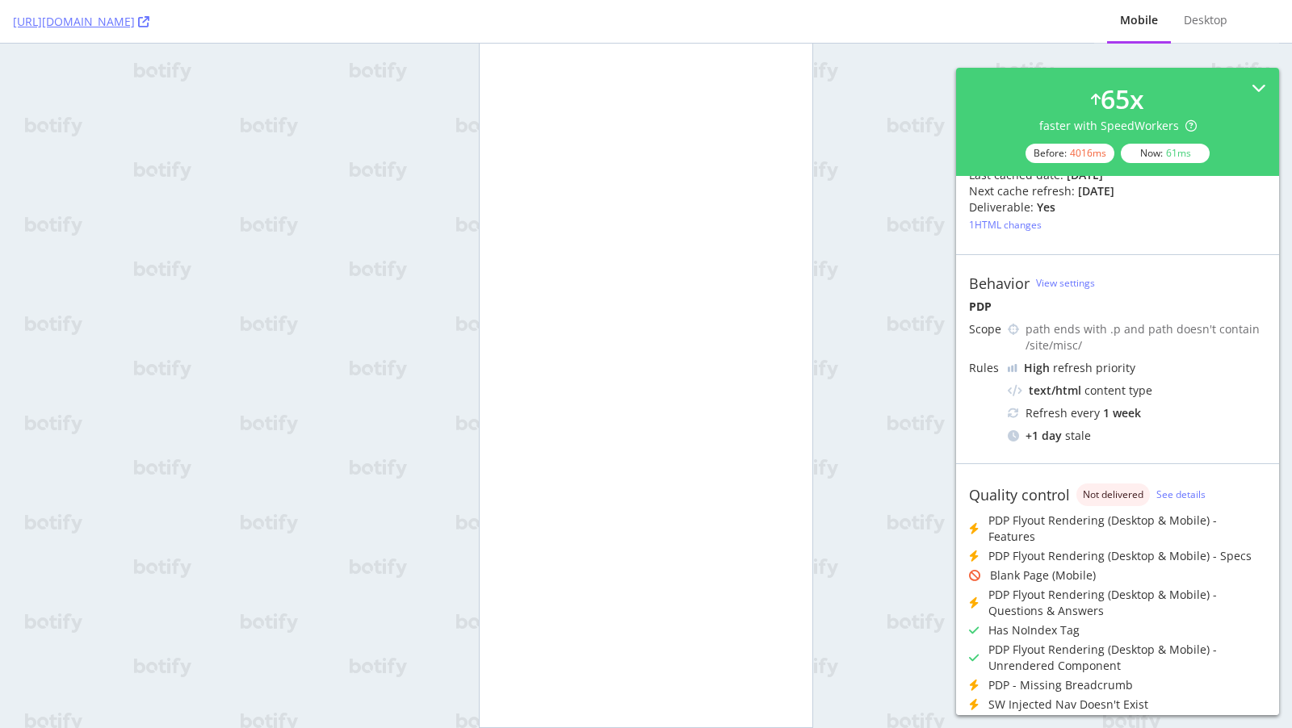
scroll to position [0, 0]
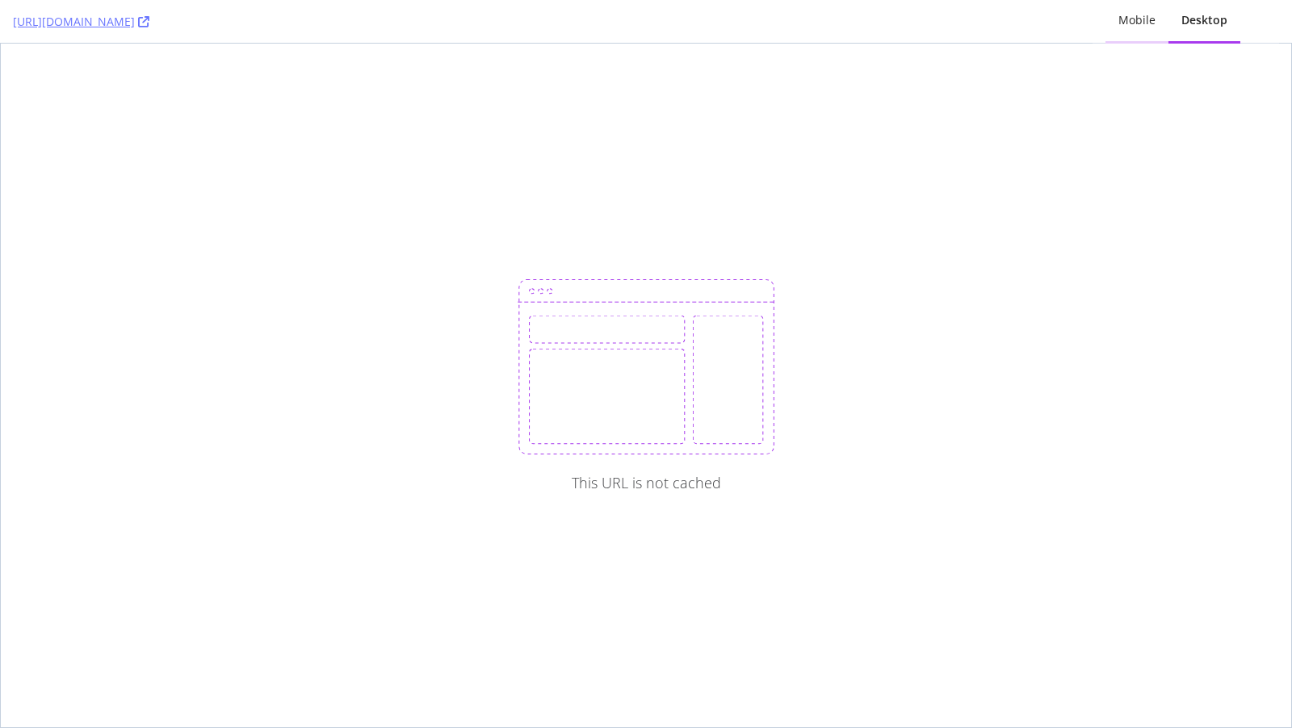
click at [1137, 22] on div "Mobile" at bounding box center [1136, 20] width 37 height 16
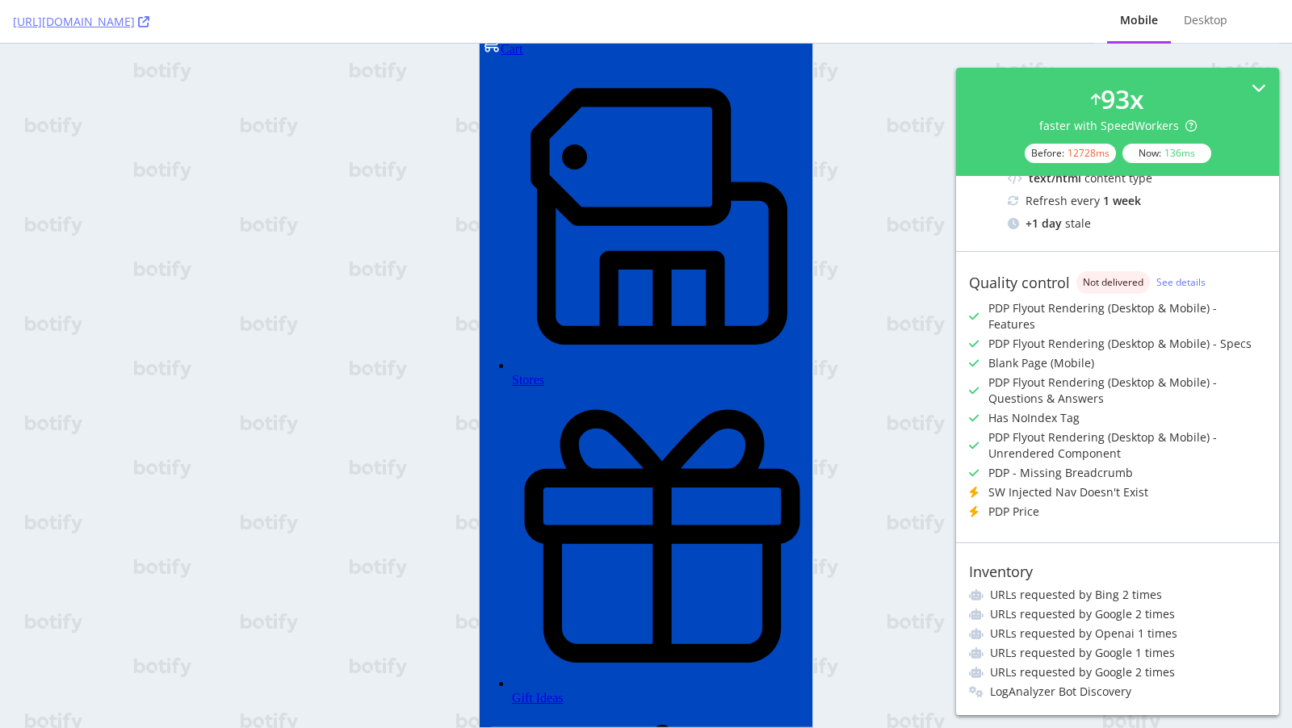
scroll to position [287, 0]
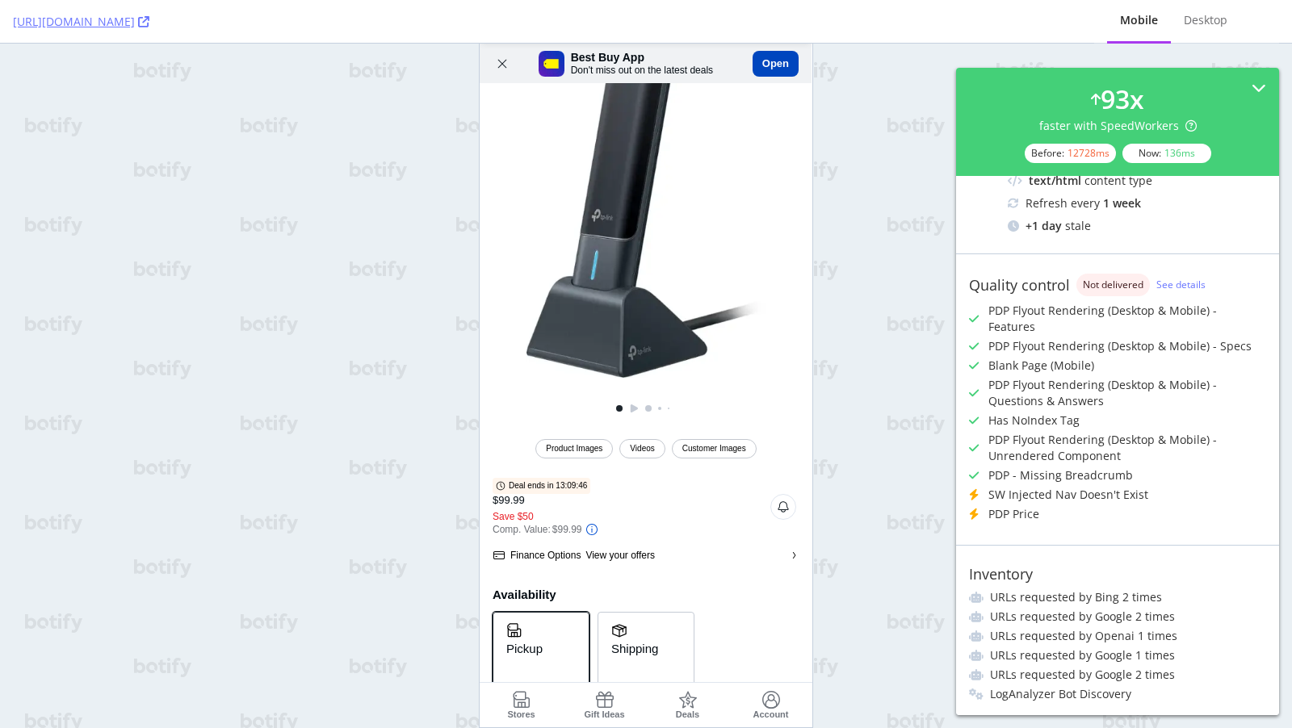
click at [1168, 274] on div "Quality control Not delivered See details" at bounding box center [1117, 285] width 297 height 23
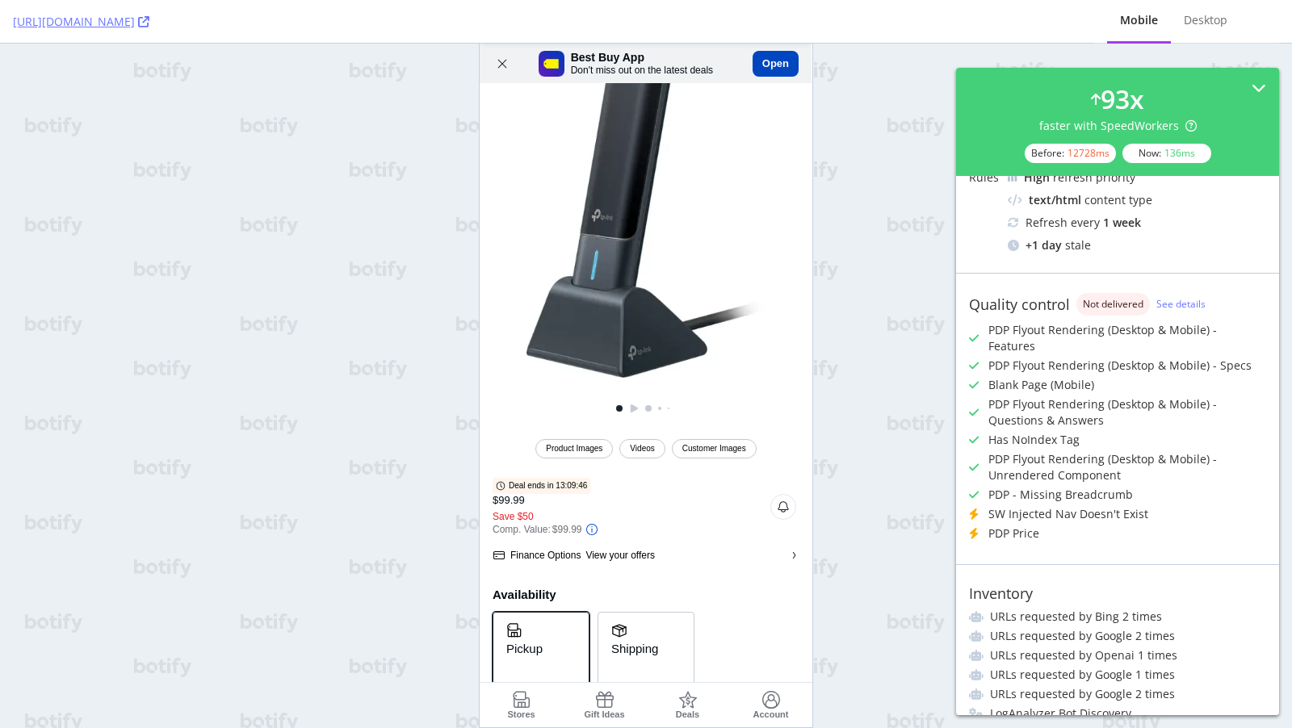
scroll to position [299, 0]
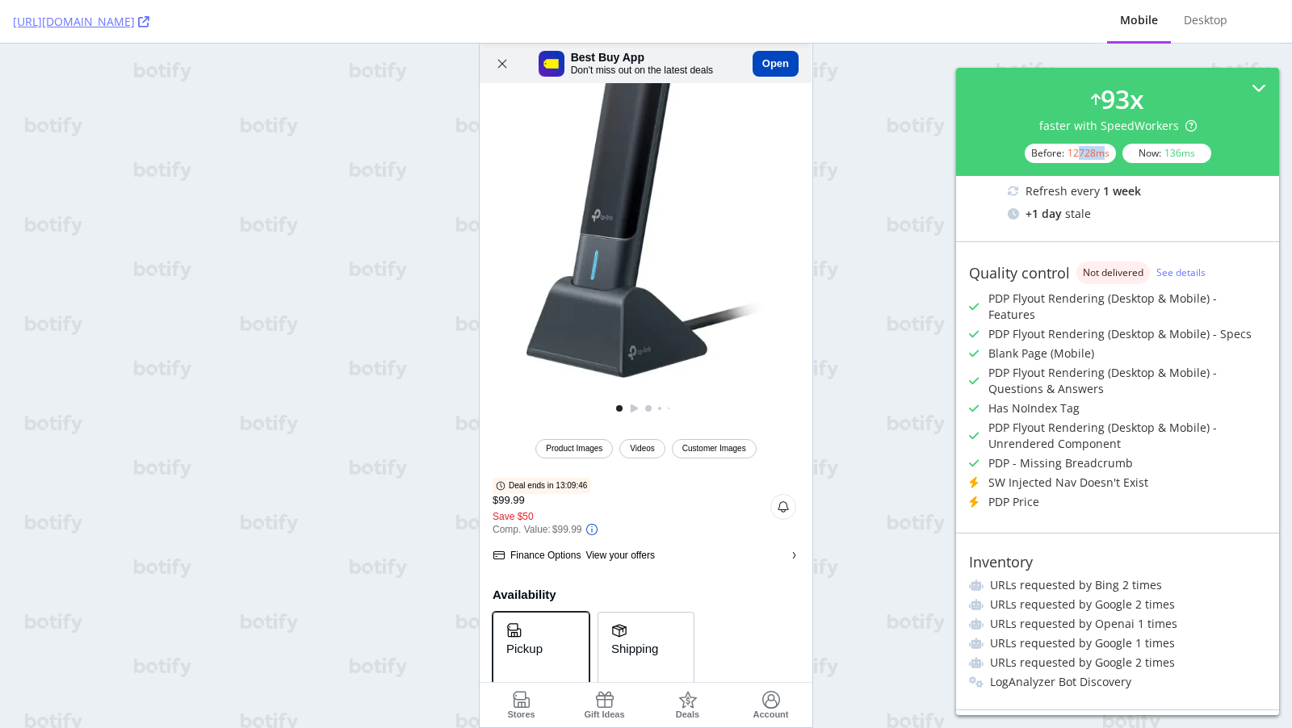
drag, startPoint x: 1078, startPoint y: 152, endPoint x: 1097, endPoint y: 156, distance: 19.8
click at [1100, 156] on div "12728 ms" at bounding box center [1088, 153] width 42 height 14
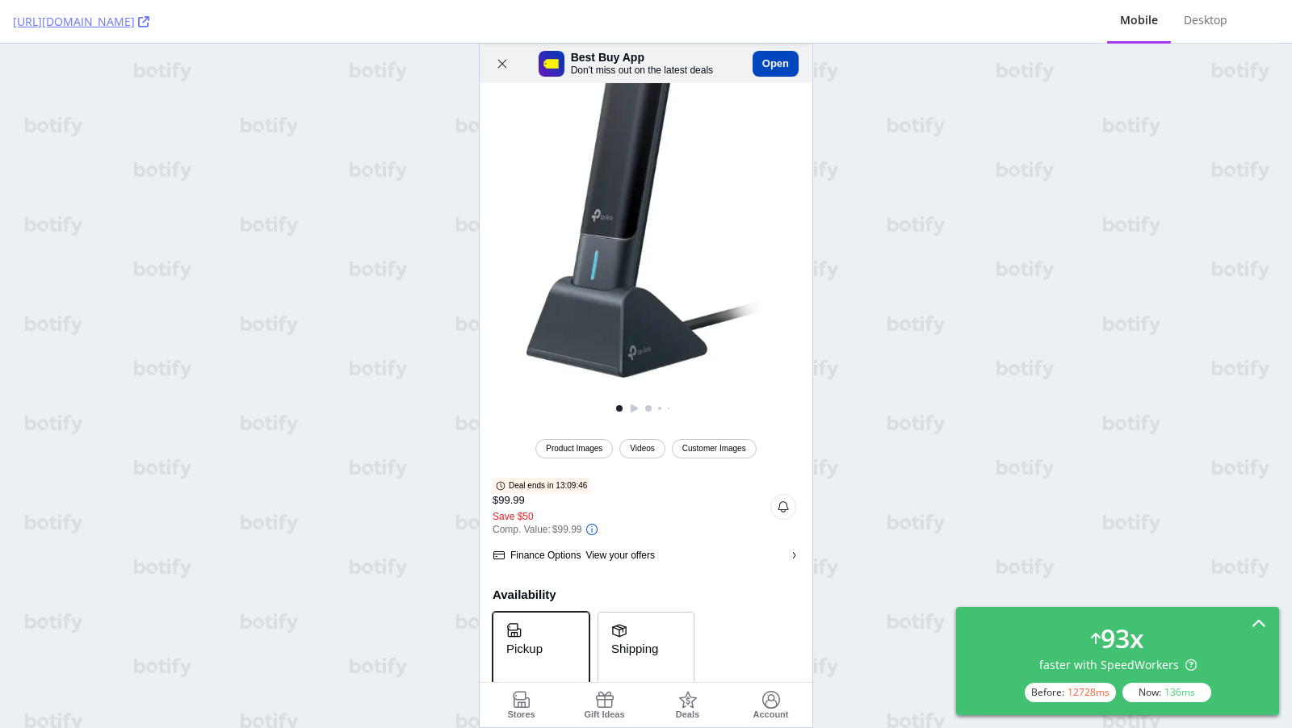
click at [1203, 615] on div "93 x faster with SpeedWorkers Before: 12728 ms Now: 136 ms" at bounding box center [1117, 661] width 323 height 108
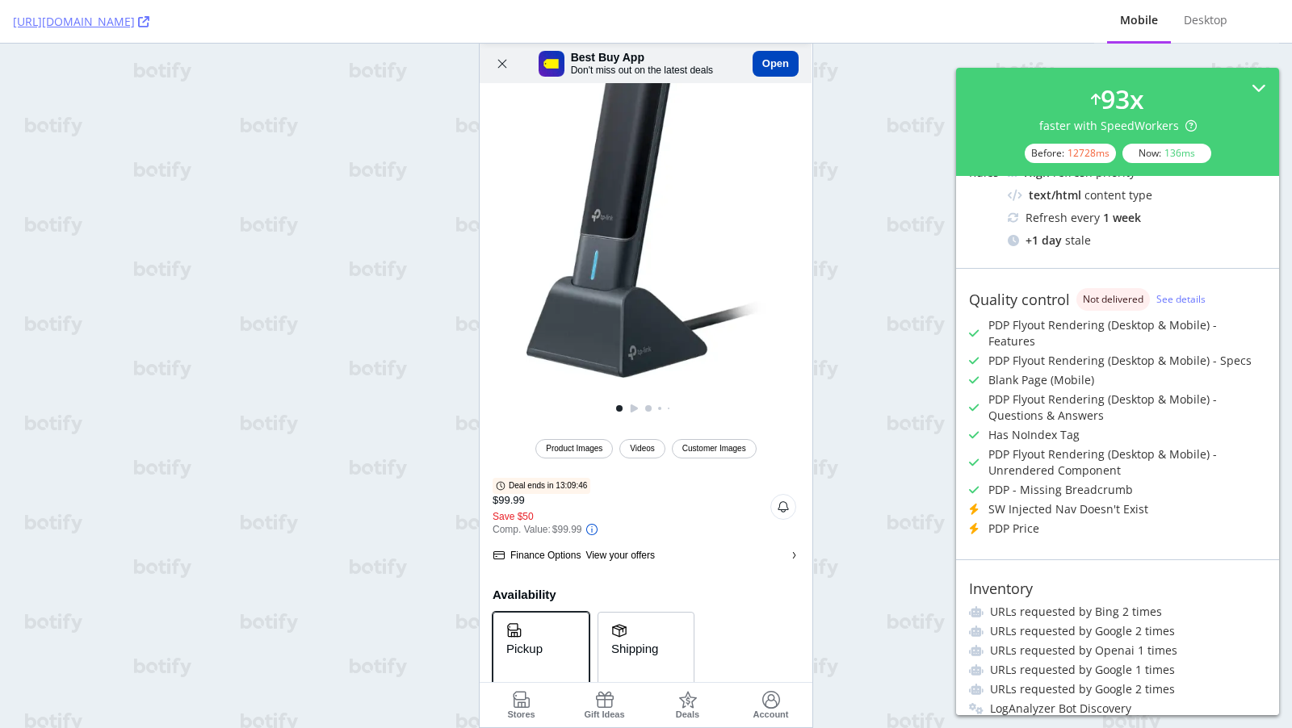
scroll to position [614, 0]
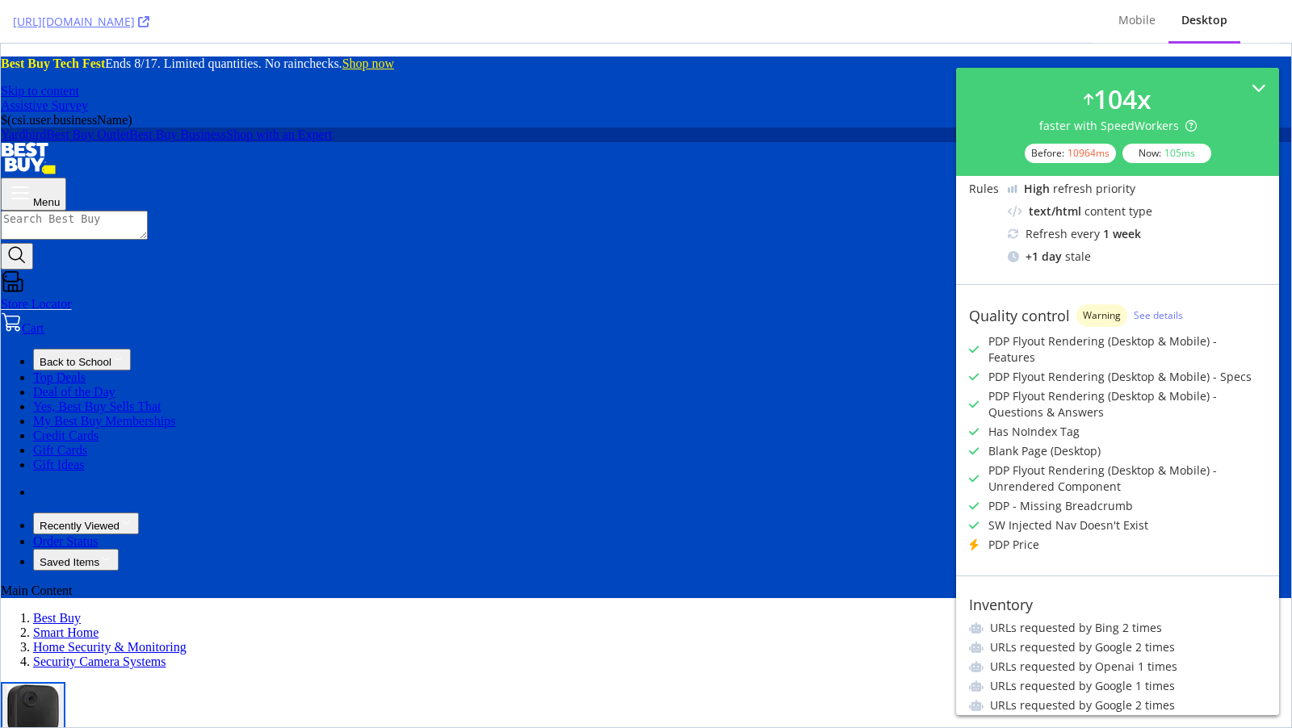
scroll to position [253, 0]
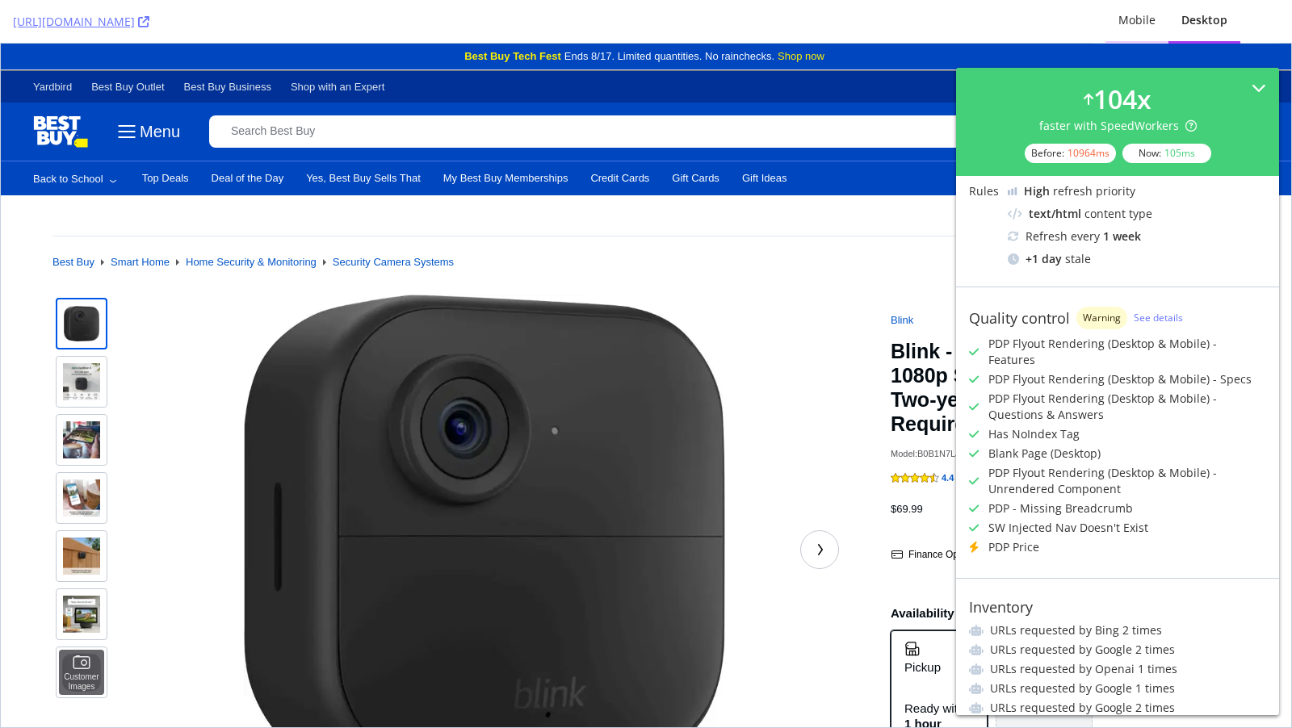
click at [1144, 28] on div "Mobile" at bounding box center [1136, 21] width 63 height 44
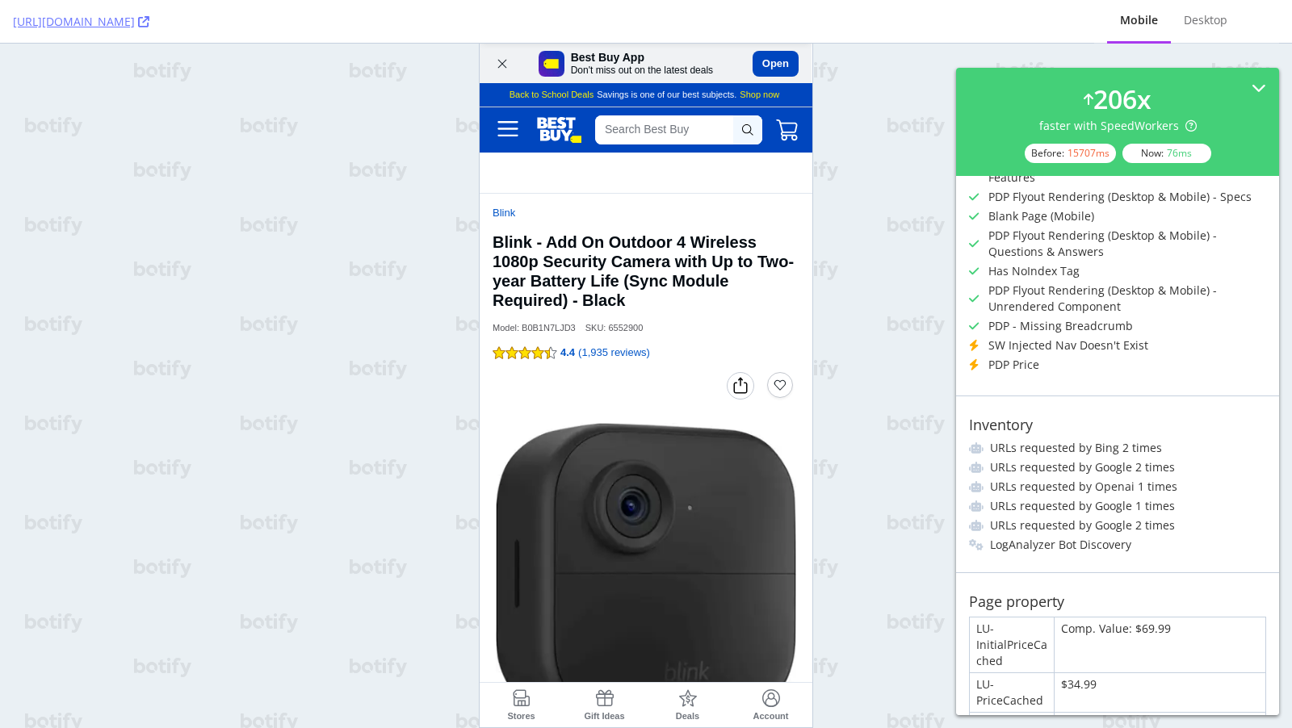
scroll to position [0, 0]
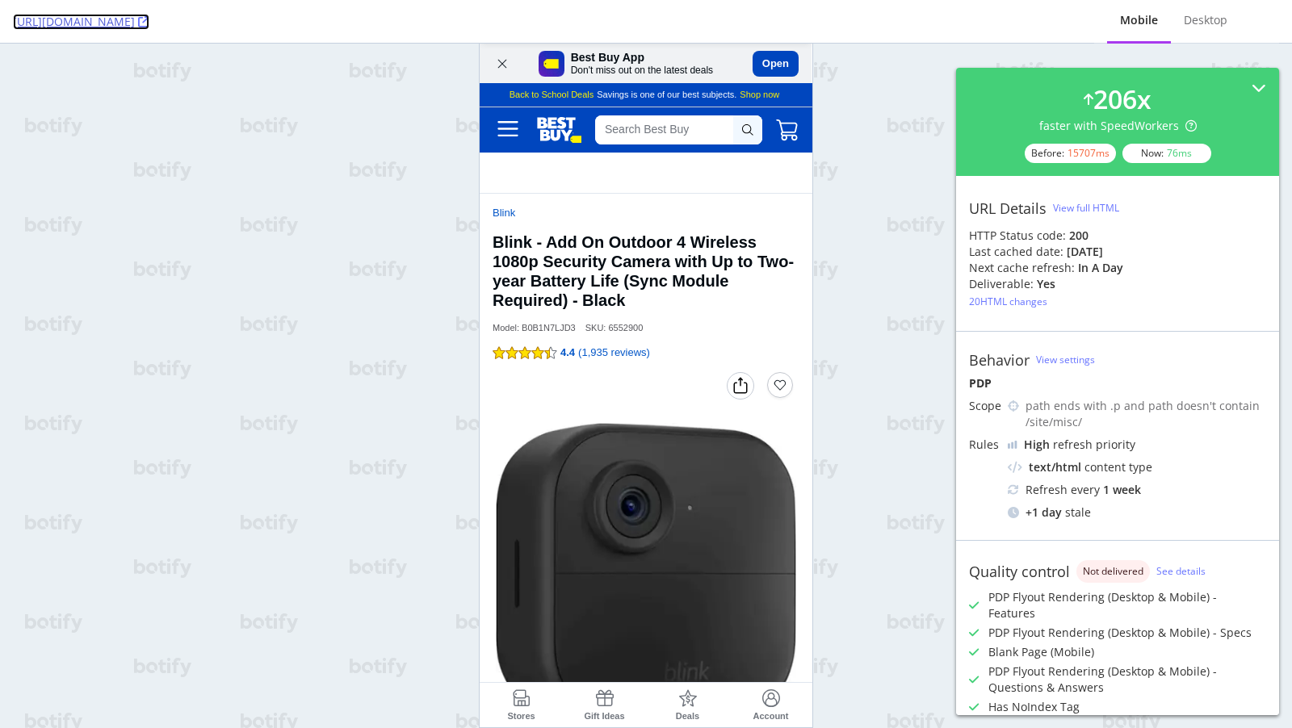
click at [149, 23] on icon at bounding box center [143, 21] width 11 height 11
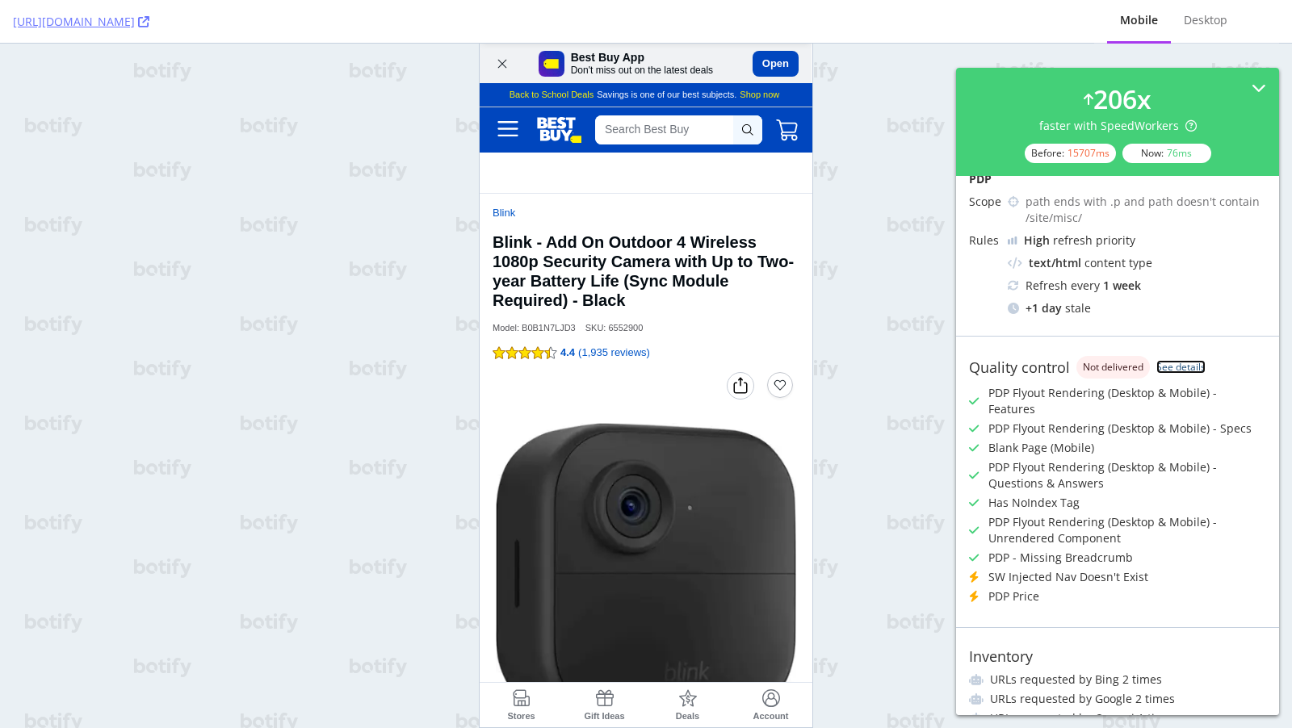
click at [1175, 367] on link "See details" at bounding box center [1180, 367] width 49 height 14
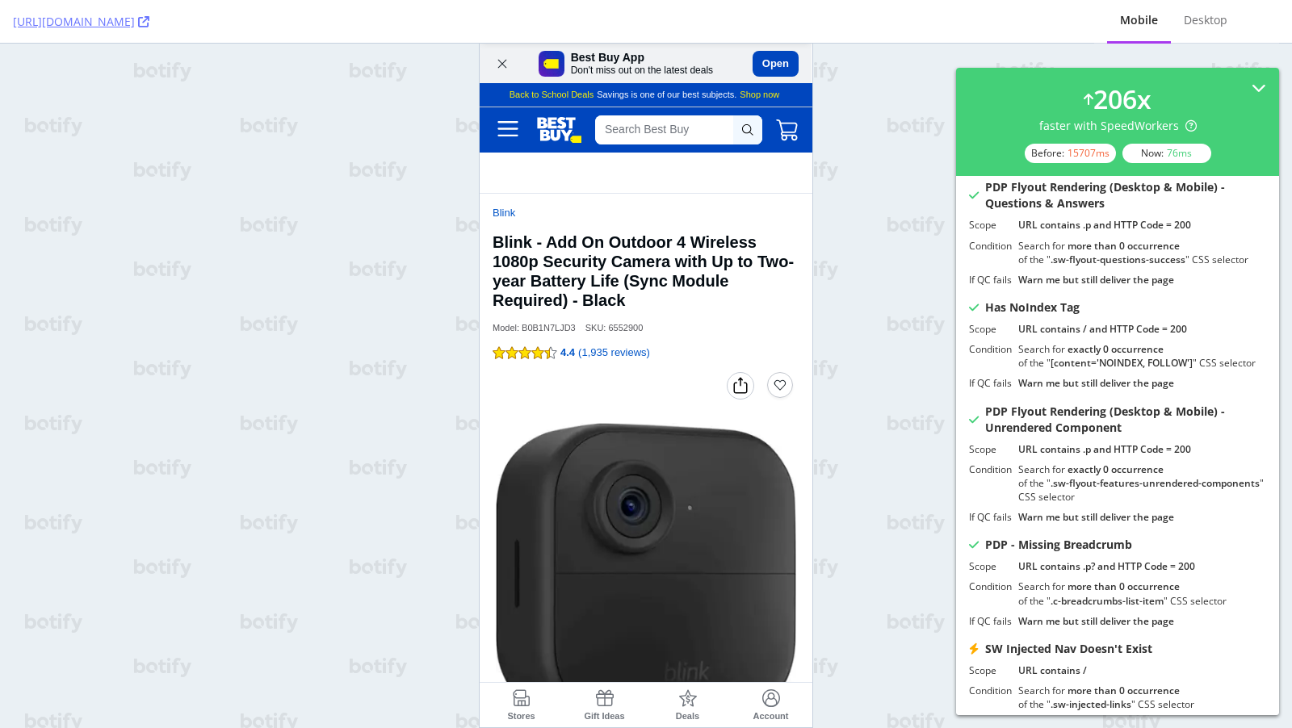
scroll to position [519, 0]
